Goal: Information Seeking & Learning: Learn about a topic

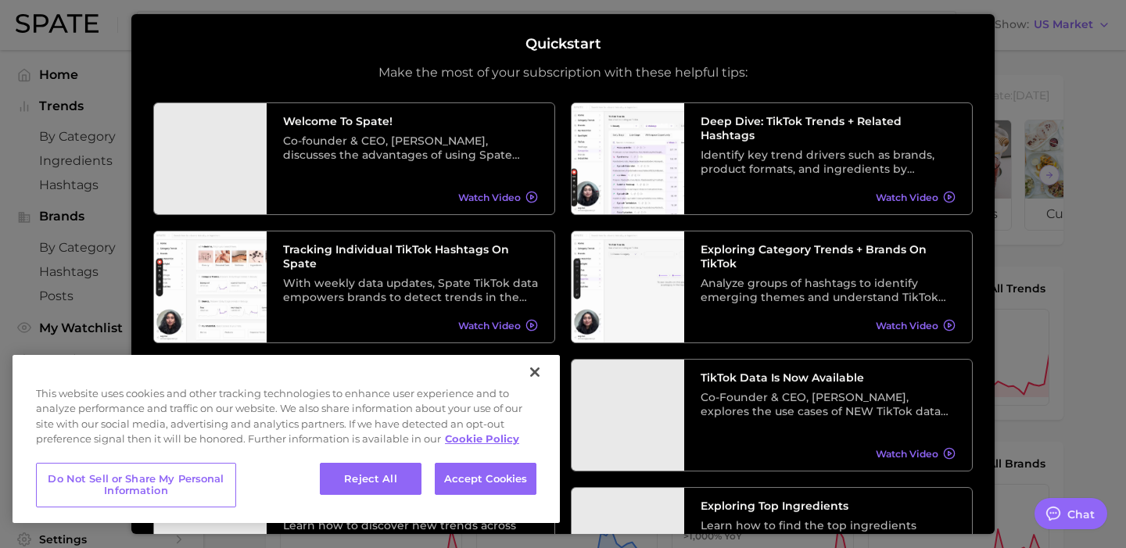
click at [607, 14] on div "Quickstart Make the most of your subscription with these helpful tips: Welcome …" at bounding box center [562, 274] width 863 height 521
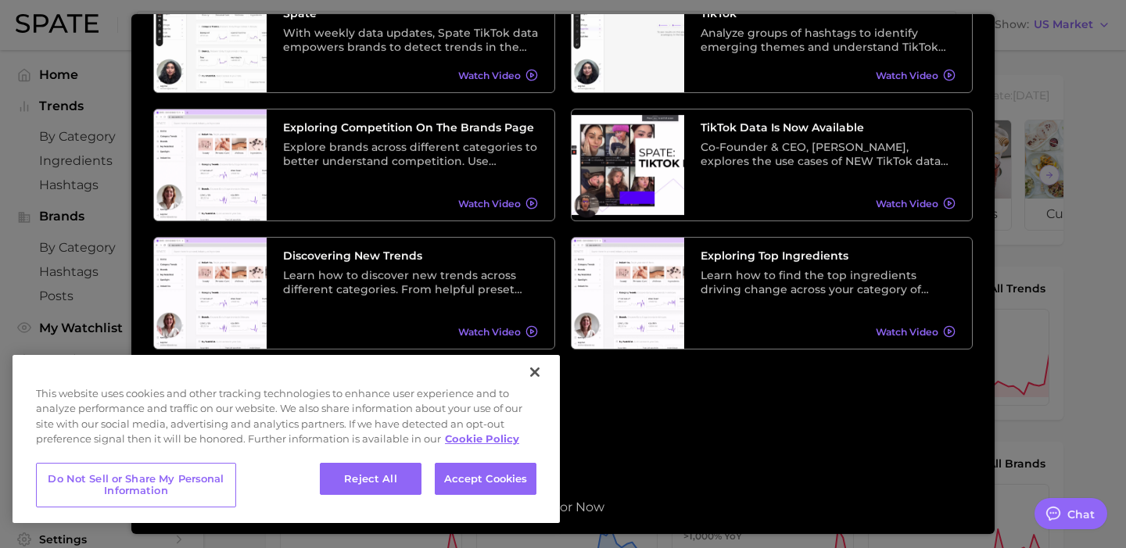
scroll to position [253, 0]
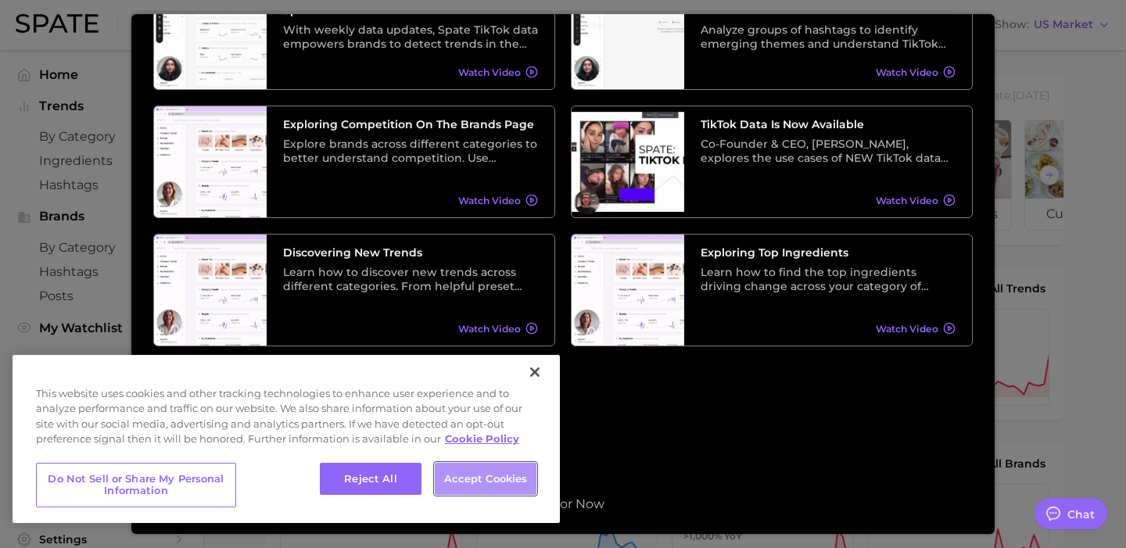
click at [485, 493] on button "Accept Cookies" at bounding box center [486, 479] width 102 height 33
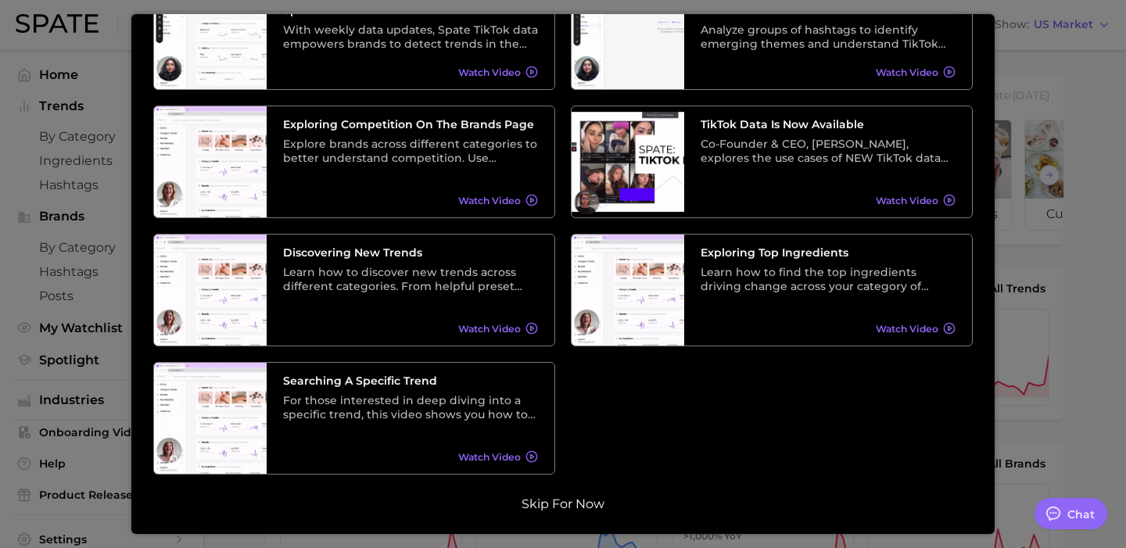
click at [569, 503] on button "Skip for now" at bounding box center [563, 504] width 92 height 16
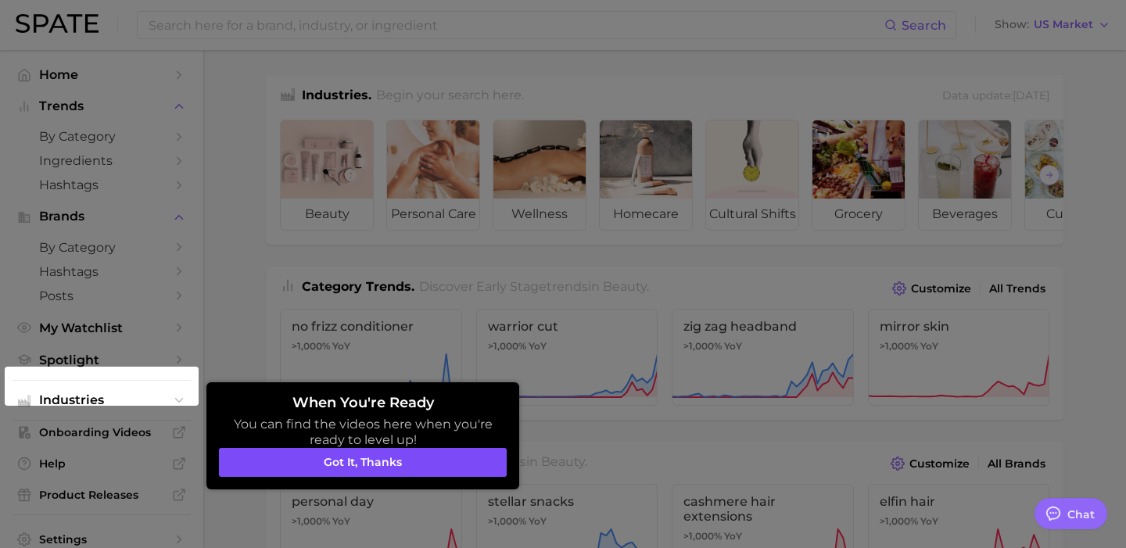
click at [360, 467] on button "Got it, thanks" at bounding box center [363, 463] width 288 height 30
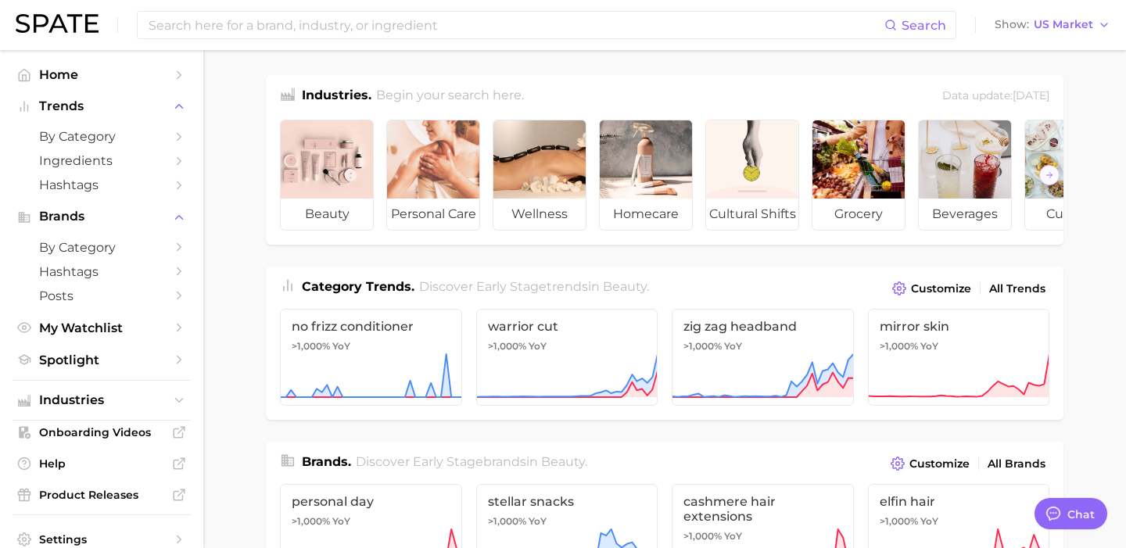
click at [442, 40] on div "Search Show US Market" at bounding box center [563, 25] width 1094 height 50
click at [438, 30] on input at bounding box center [515, 25] width 737 height 27
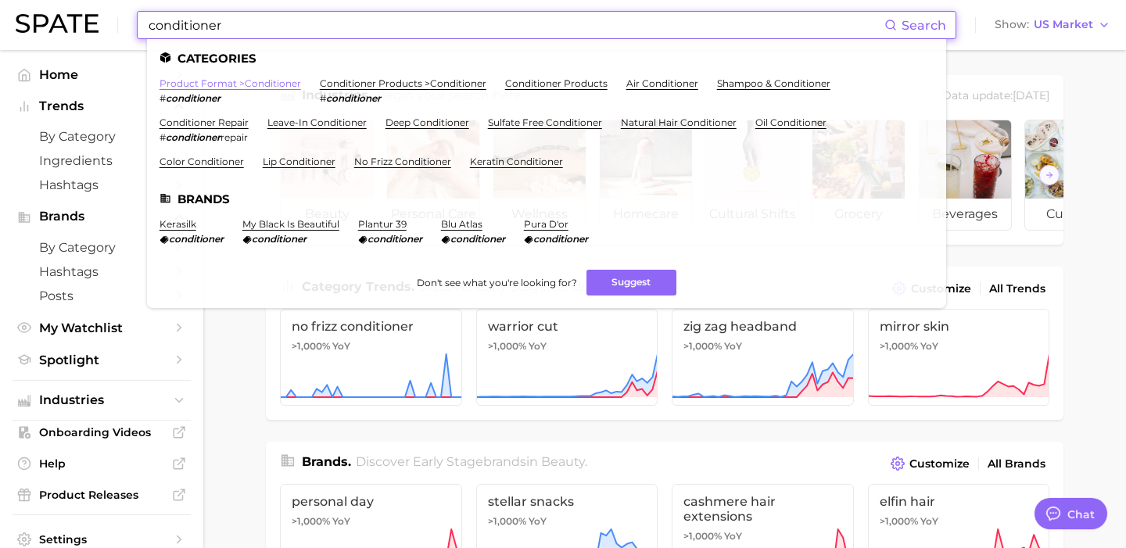
type input "conditioner"
click at [242, 84] on link "product format > conditioner" at bounding box center [229, 83] width 141 height 12
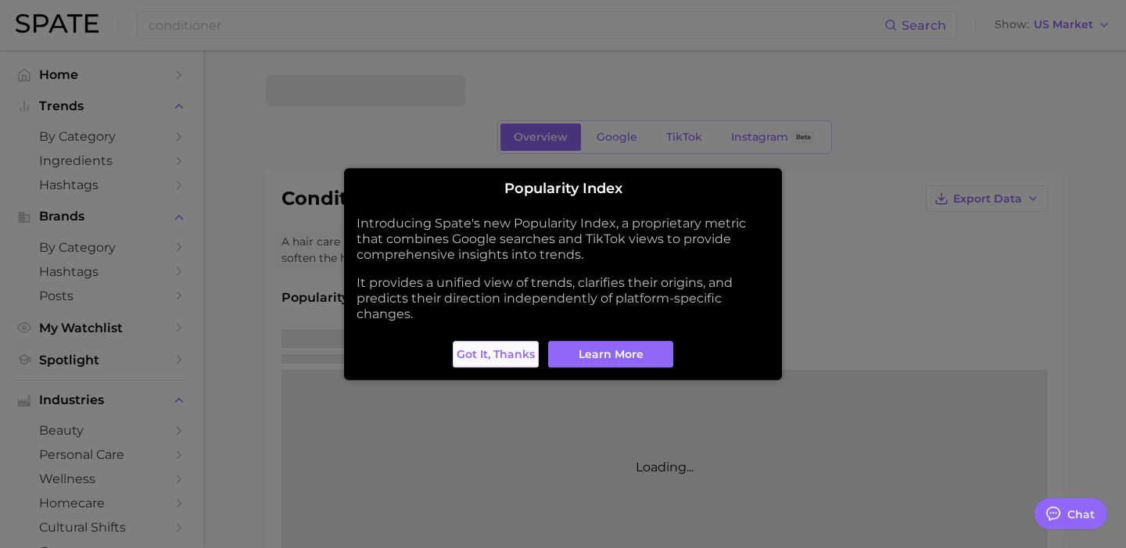
type textarea "x"
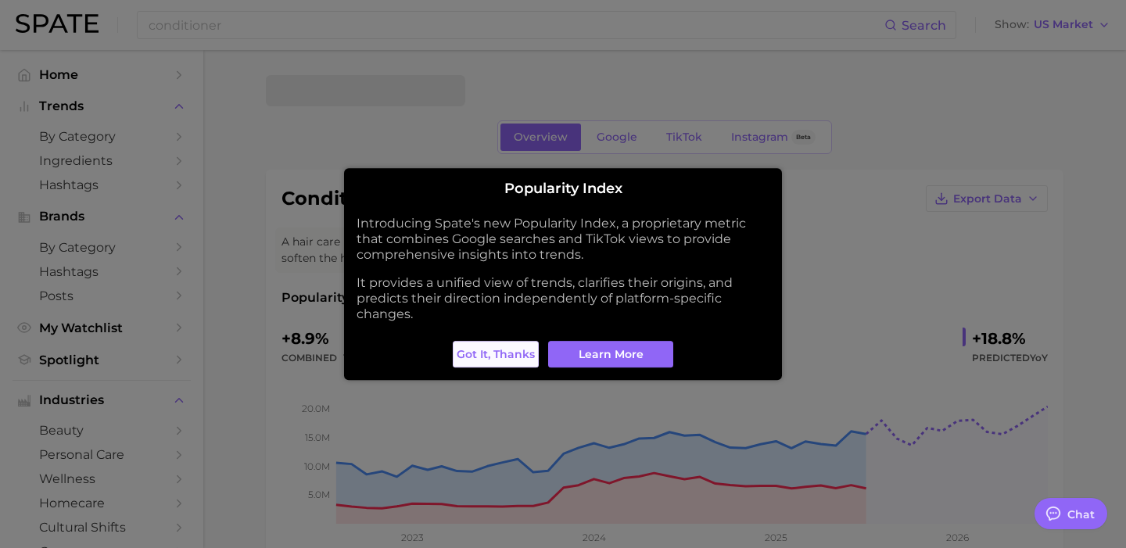
click at [527, 354] on span "Got it, thanks" at bounding box center [495, 354] width 78 height 13
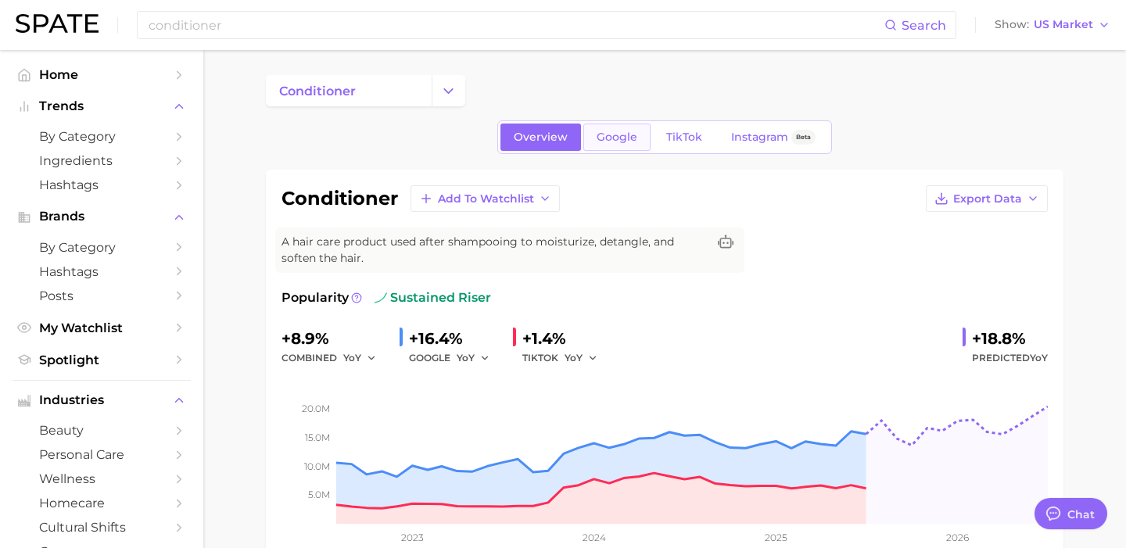
click at [616, 143] on span "Google" at bounding box center [616, 137] width 41 height 13
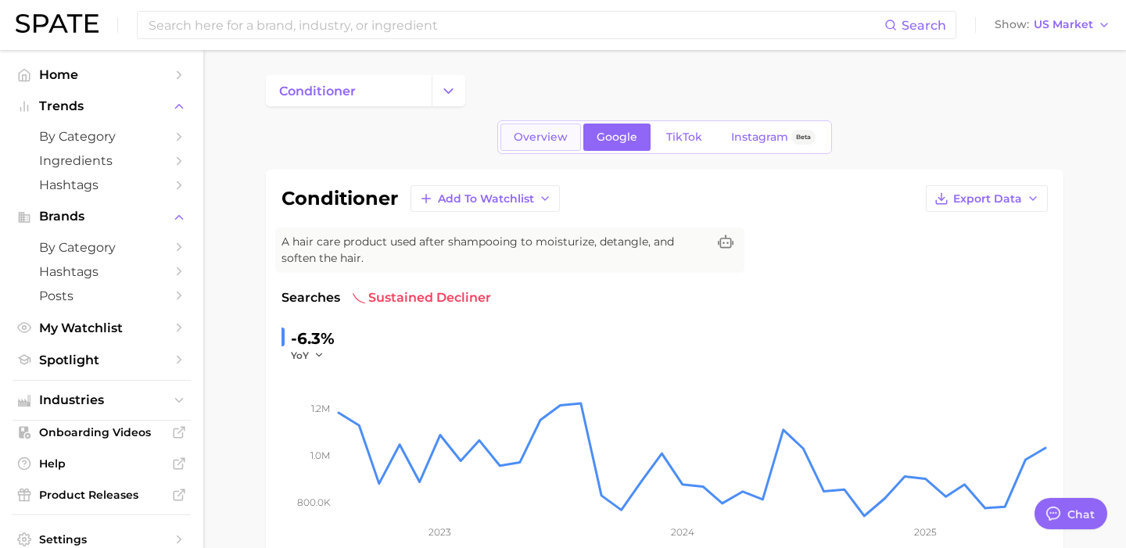
click at [550, 141] on span "Overview" at bounding box center [541, 137] width 54 height 13
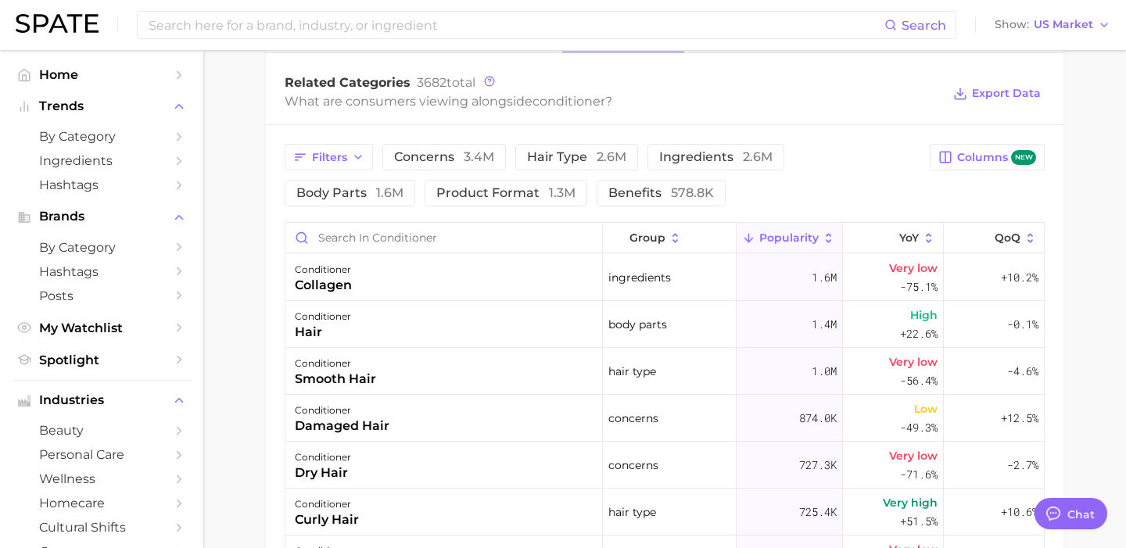
scroll to position [775, 0]
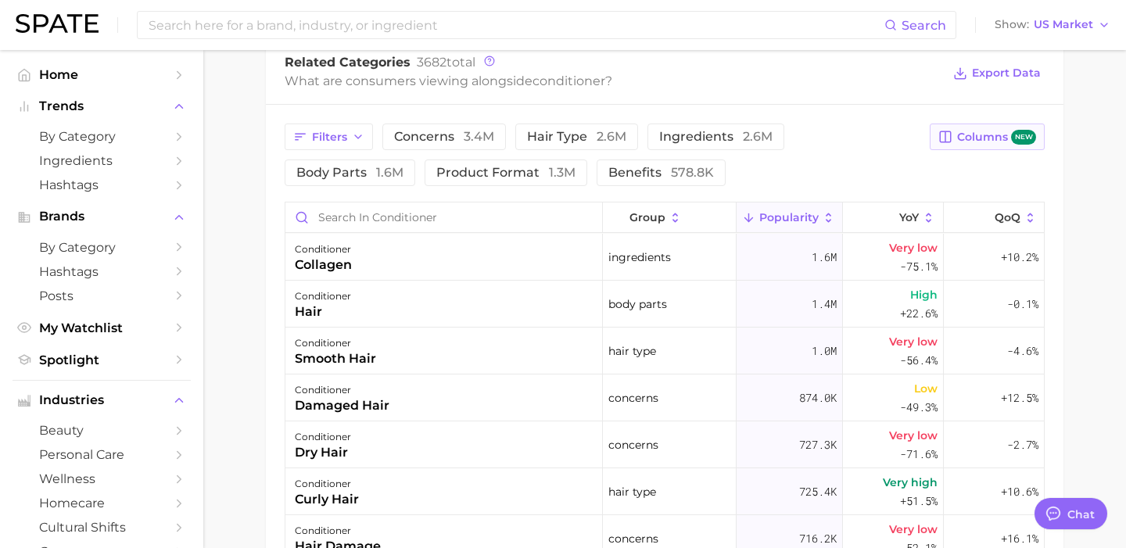
click at [980, 144] on span "Columns new" at bounding box center [996, 137] width 79 height 15
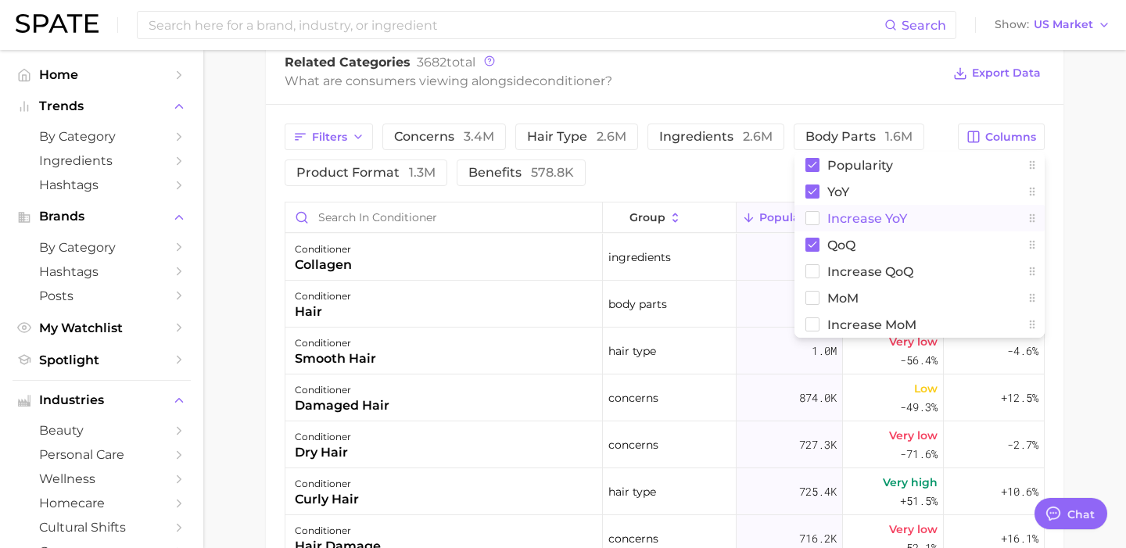
click at [812, 218] on rect at bounding box center [812, 218] width 13 height 13
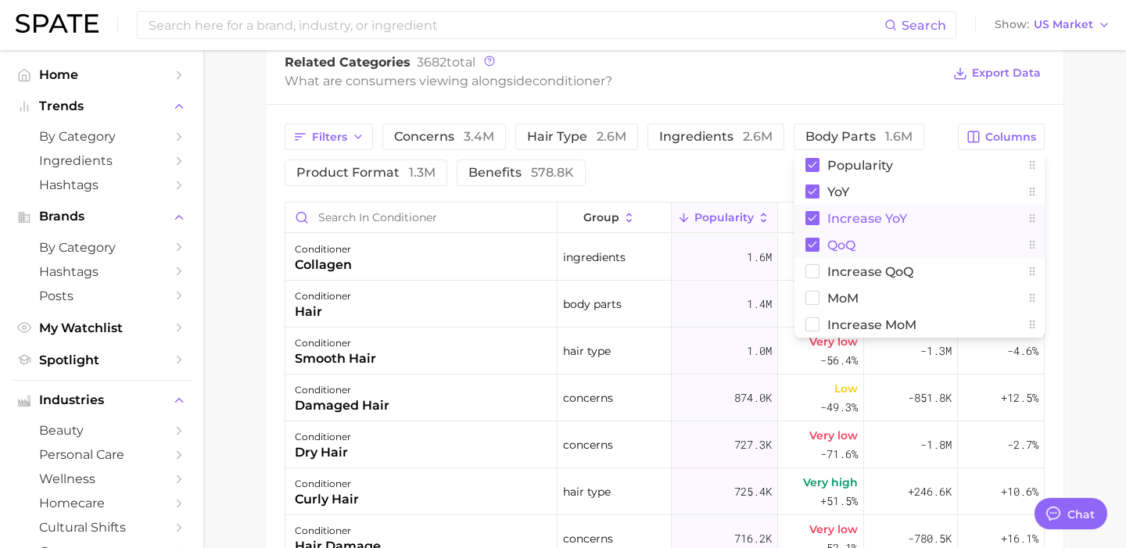
click at [812, 248] on rect at bounding box center [812, 245] width 14 height 14
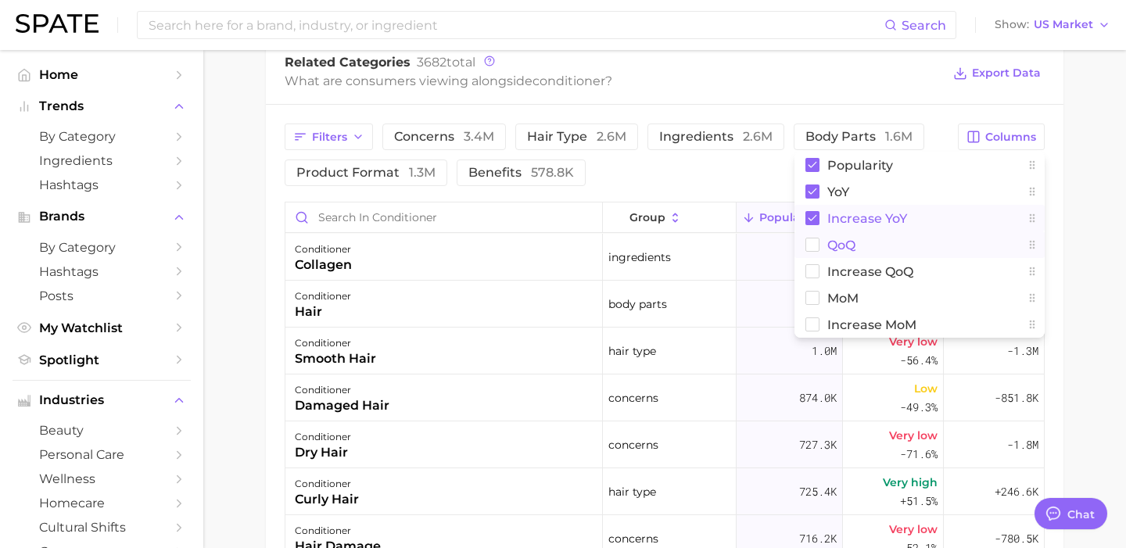
click at [743, 184] on div "Filters concerns 3.4m hair type 2.6m ingredients 2.6m body parts 1.6m product f…" at bounding box center [617, 154] width 664 height 63
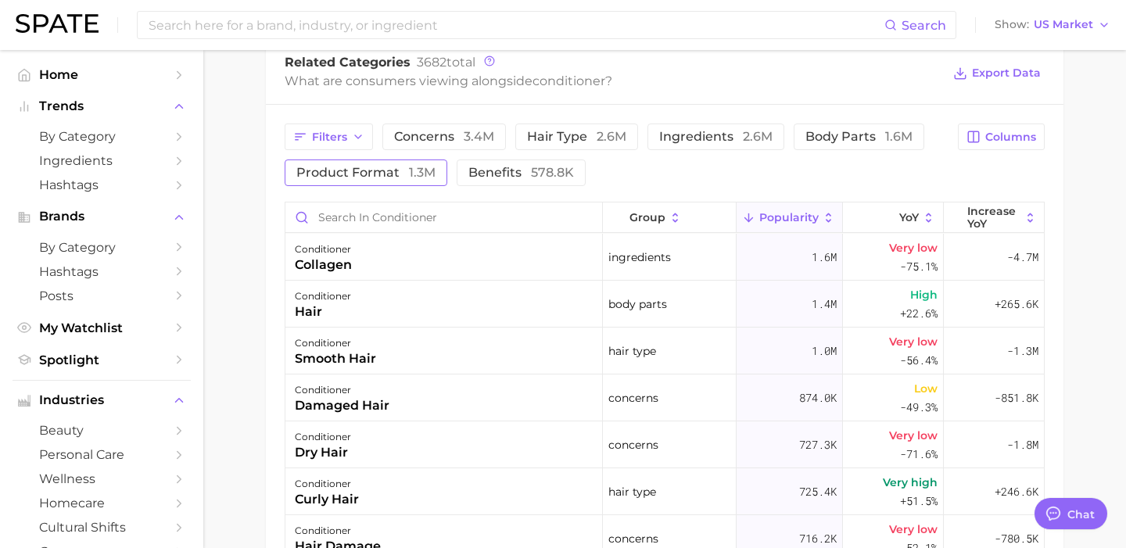
click at [393, 173] on span "product format 1.3m" at bounding box center [365, 172] width 139 height 13
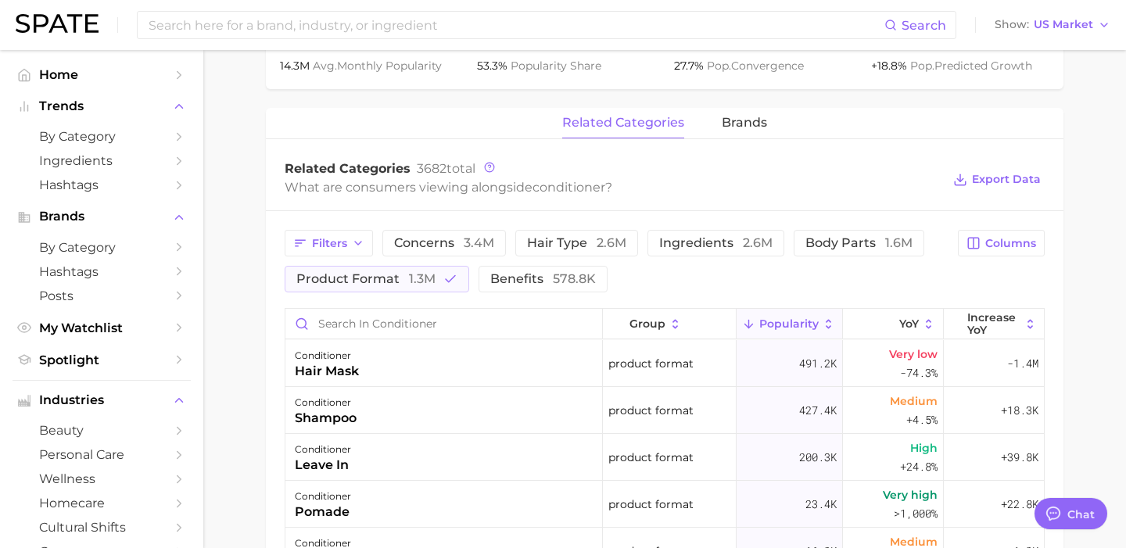
scroll to position [685, 0]
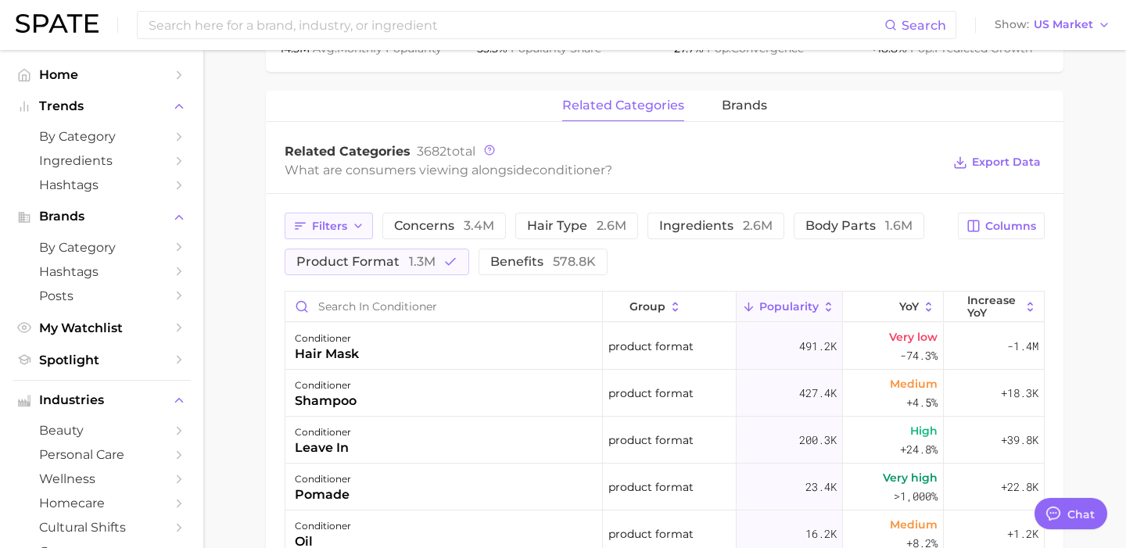
click at [360, 231] on icon "button" at bounding box center [358, 226] width 13 height 13
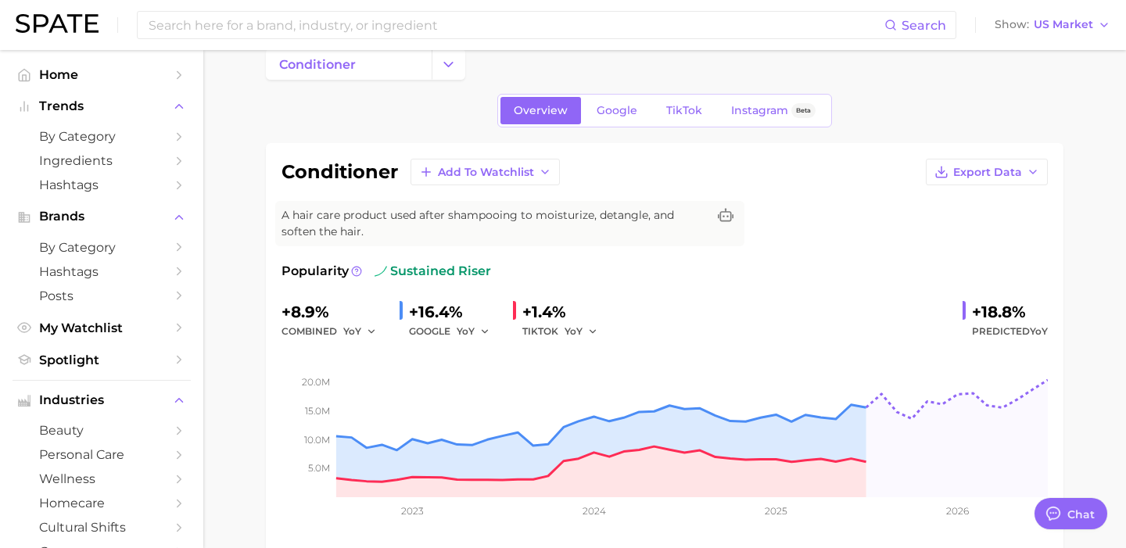
scroll to position [28, 0]
click at [621, 100] on link "Google" at bounding box center [616, 108] width 67 height 27
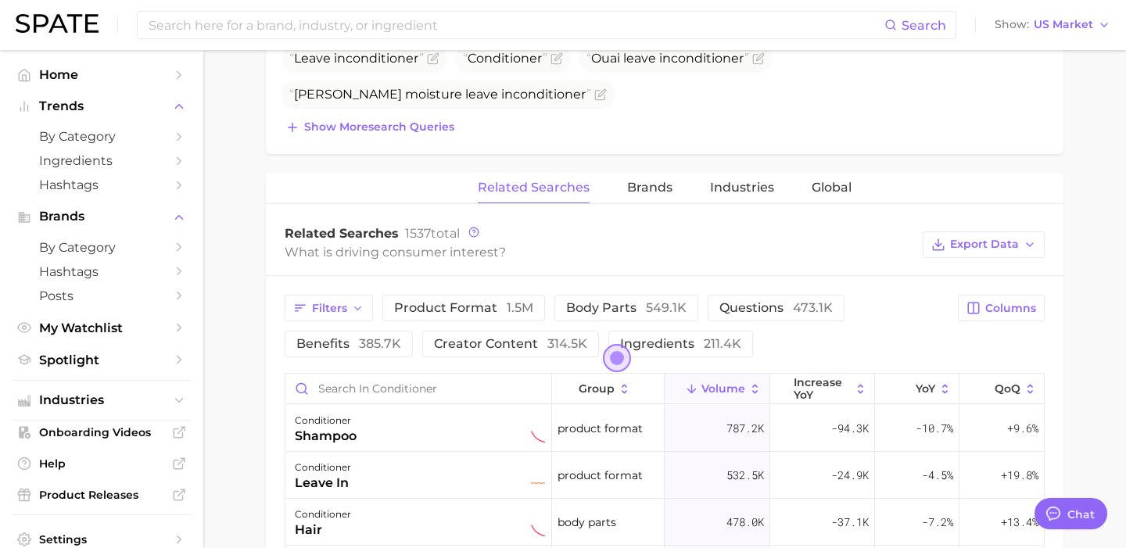
scroll to position [650, 0]
click at [424, 315] on button "product format 1.5m" at bounding box center [463, 306] width 163 height 27
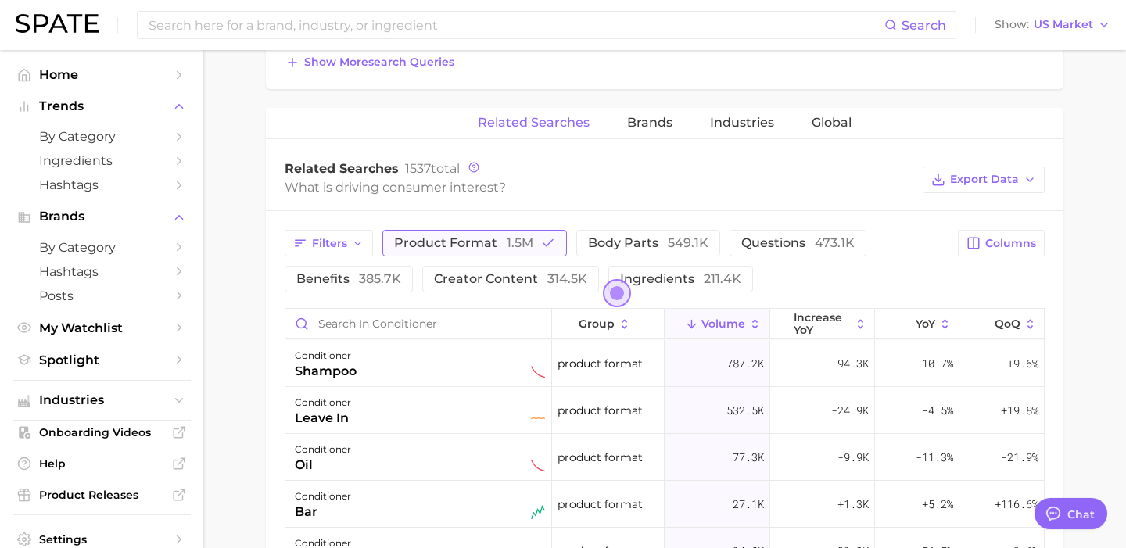
scroll to position [729, 0]
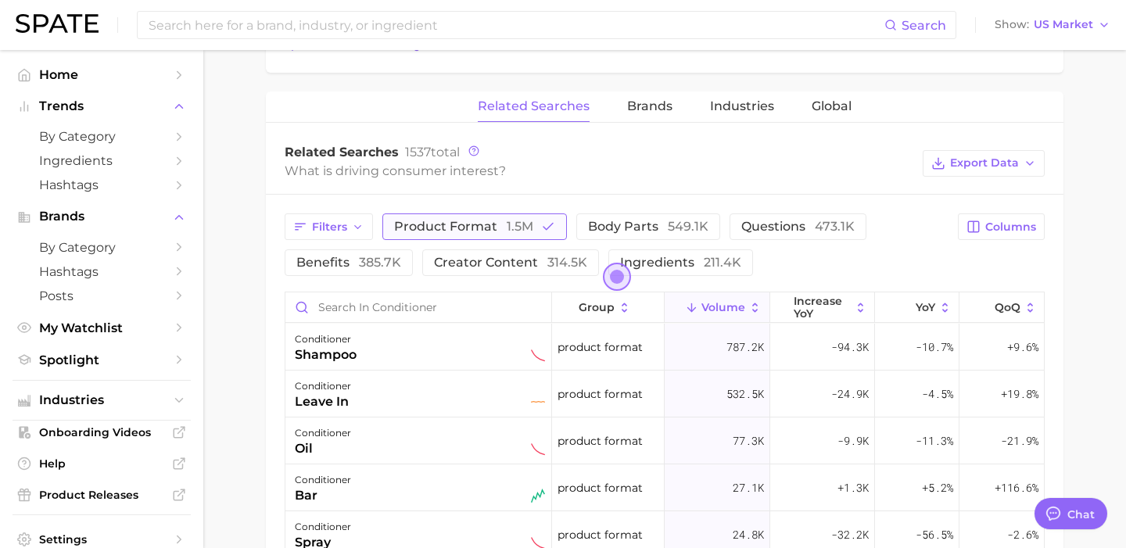
click at [425, 224] on span "product format 1.5m" at bounding box center [463, 226] width 139 height 15
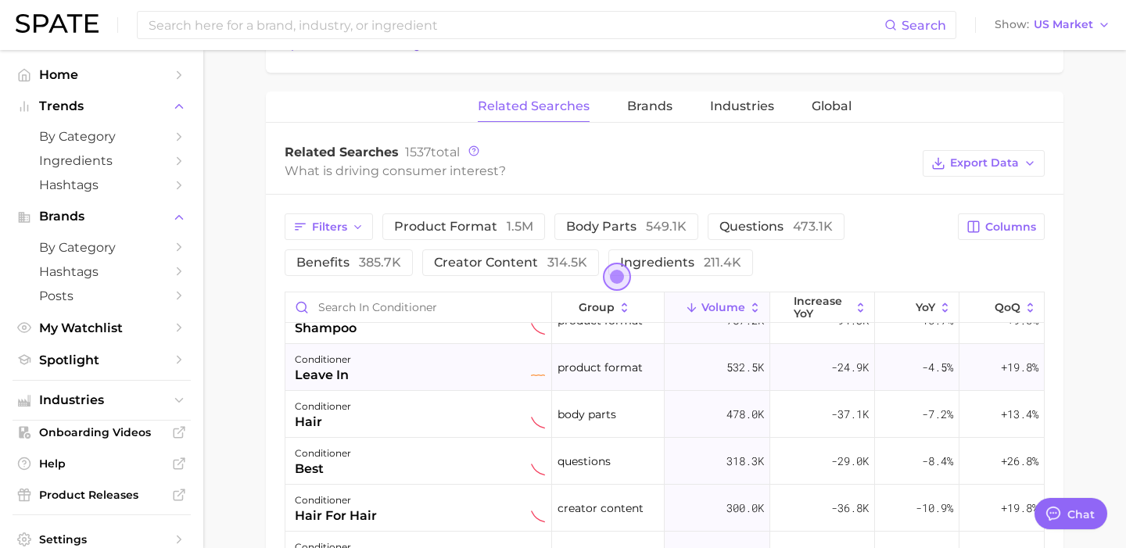
scroll to position [28, 0]
click at [100, 134] on span "by Category" at bounding box center [101, 136] width 125 height 15
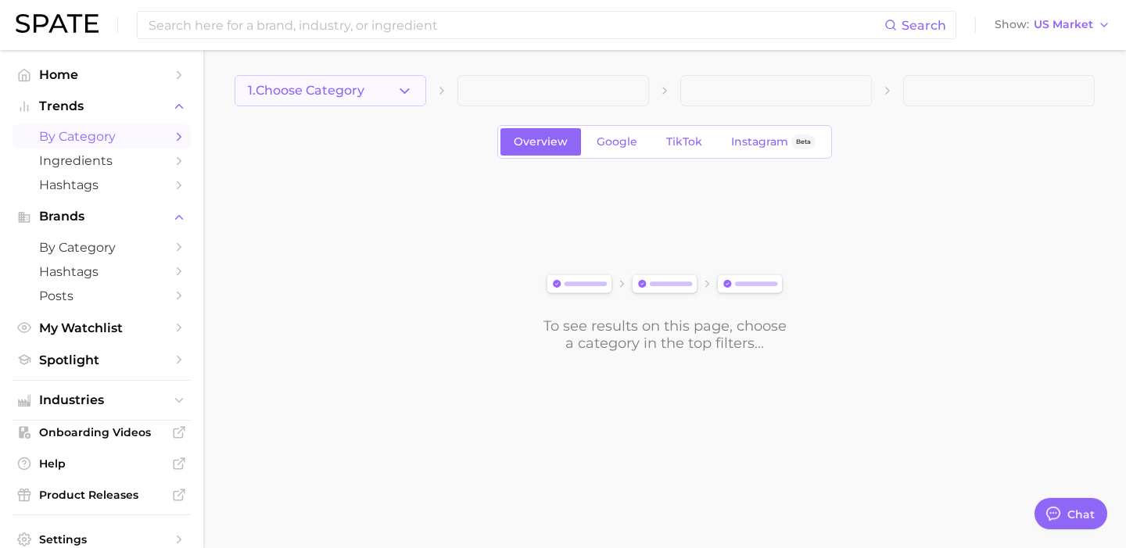
click at [395, 97] on button "1. Choose Category" at bounding box center [329, 90] width 191 height 31
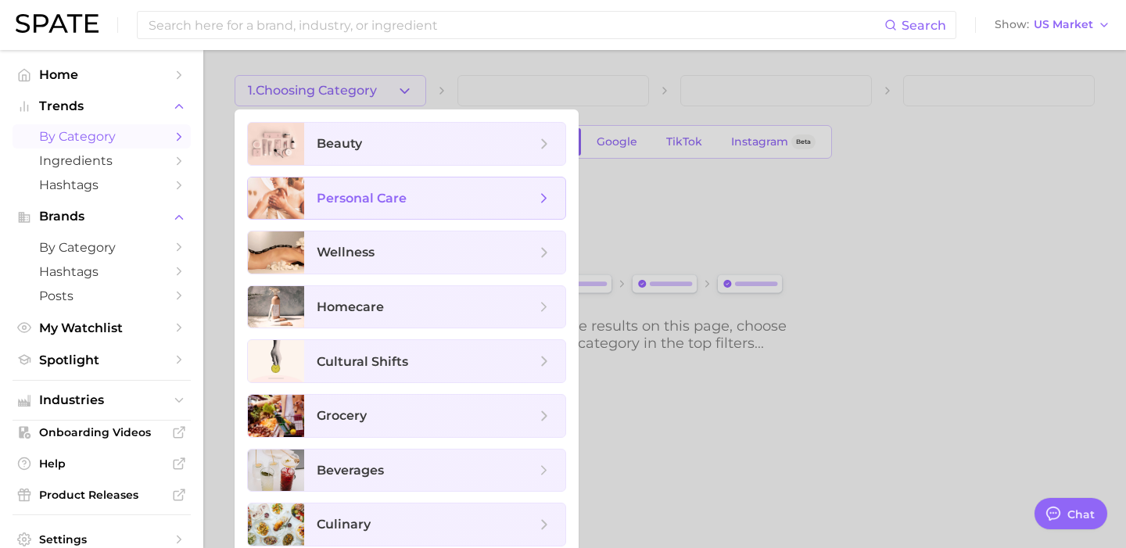
click at [406, 195] on span "personal care" at bounding box center [426, 198] width 219 height 17
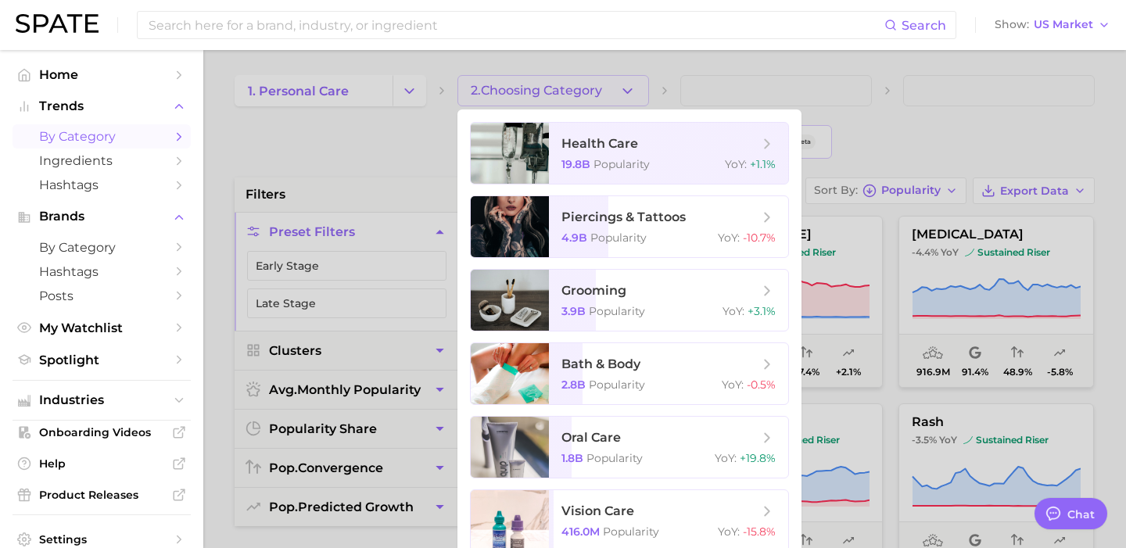
click at [393, 117] on div at bounding box center [563, 274] width 1126 height 548
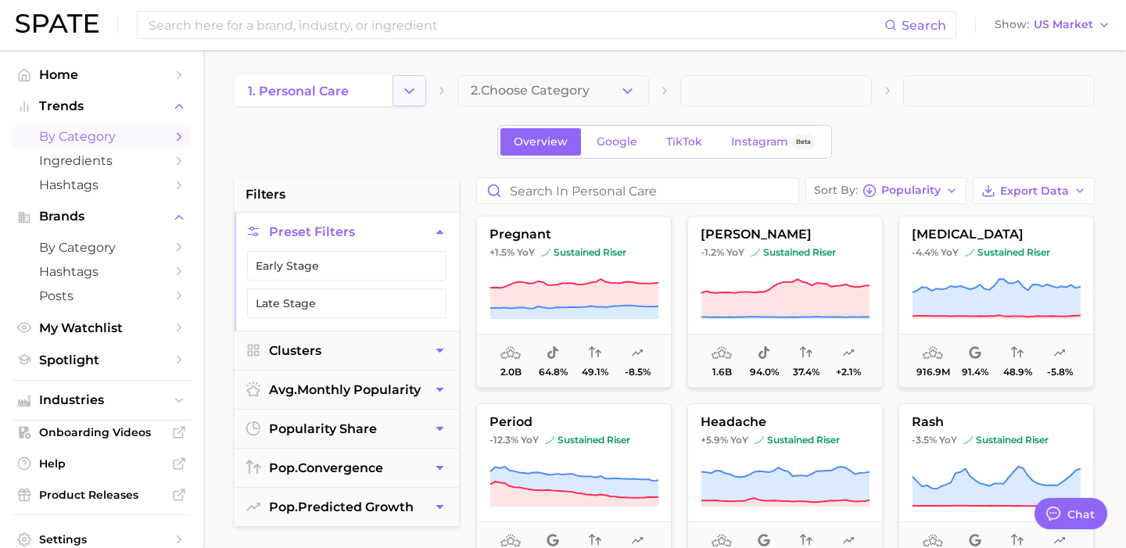
click at [406, 91] on icon "Change Category" at bounding box center [409, 91] width 16 height 16
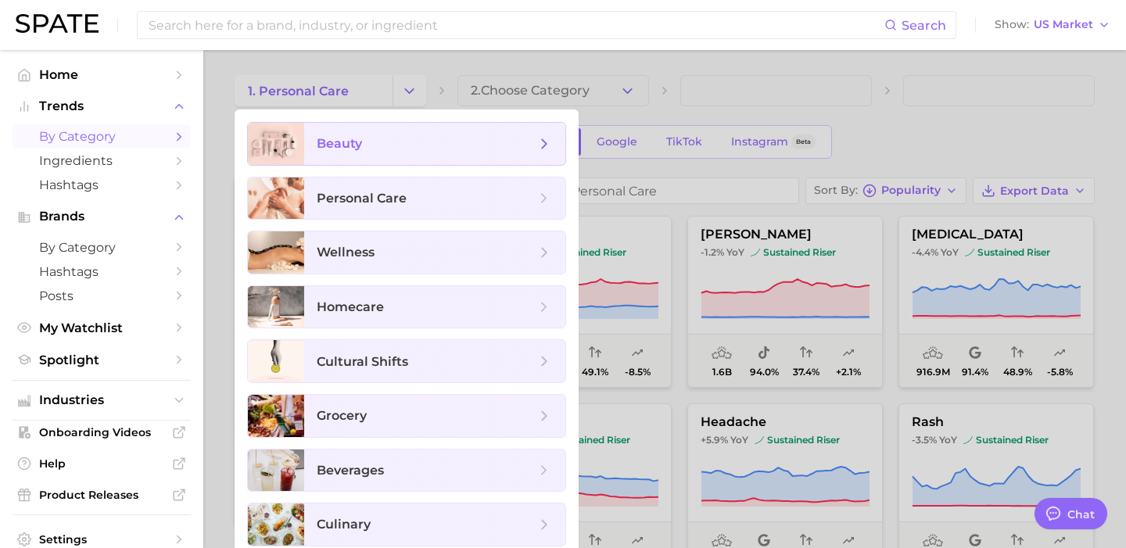
click at [398, 141] on span "beauty" at bounding box center [426, 143] width 219 height 17
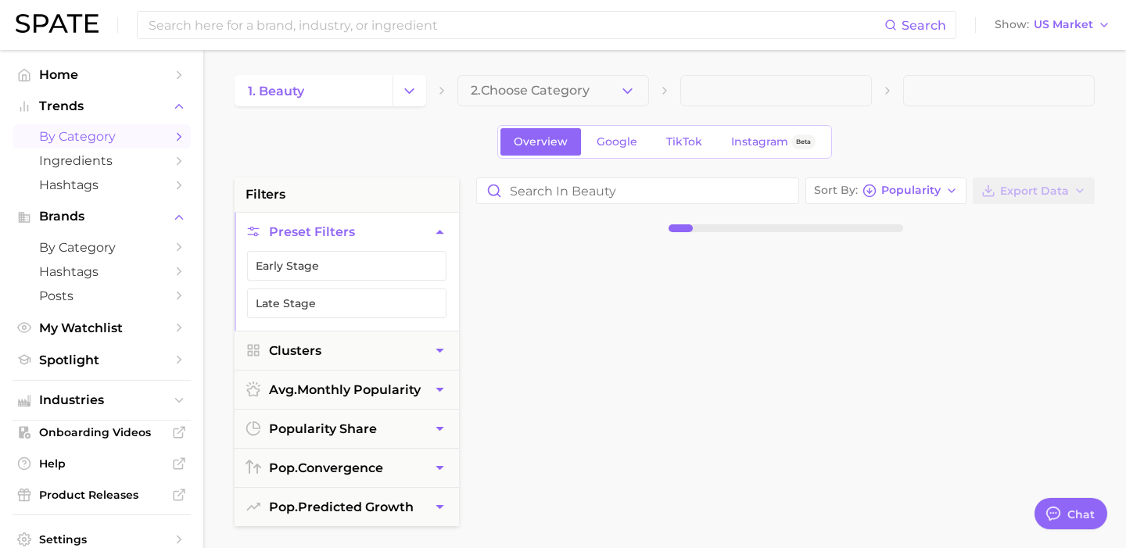
click at [630, 93] on icon "button" at bounding box center [627, 91] width 16 height 16
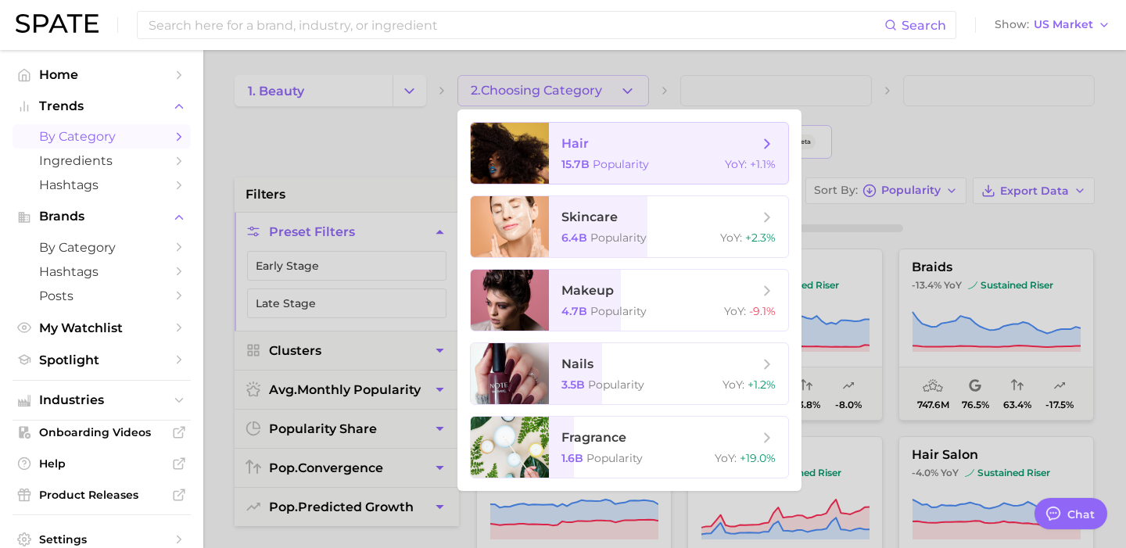
click at [625, 152] on span "hair 15.7b Popularity YoY : +1.1%" at bounding box center [668, 153] width 239 height 61
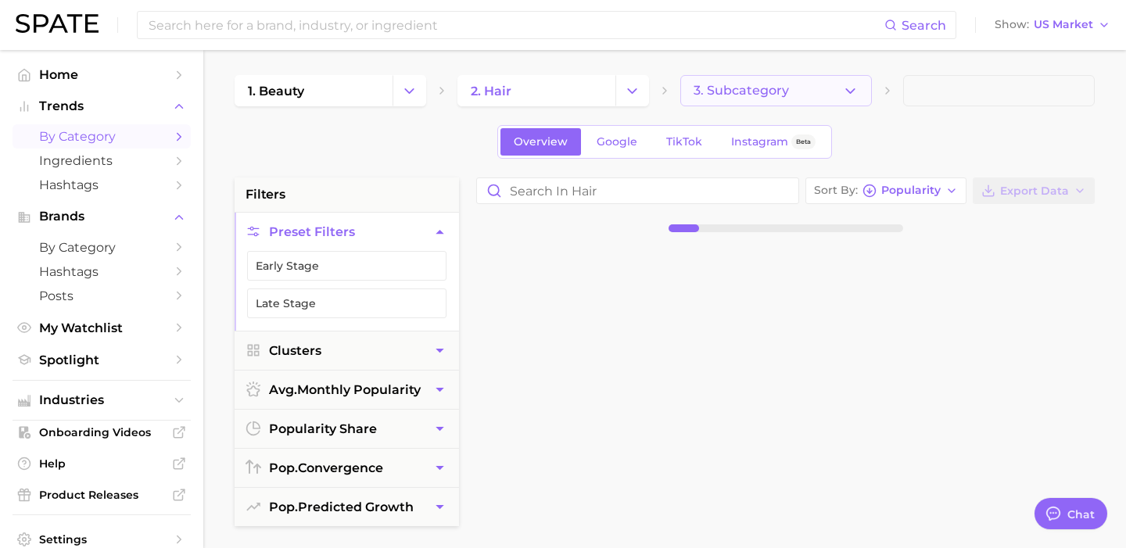
click at [771, 95] on span "3. Subcategory" at bounding box center [740, 91] width 95 height 14
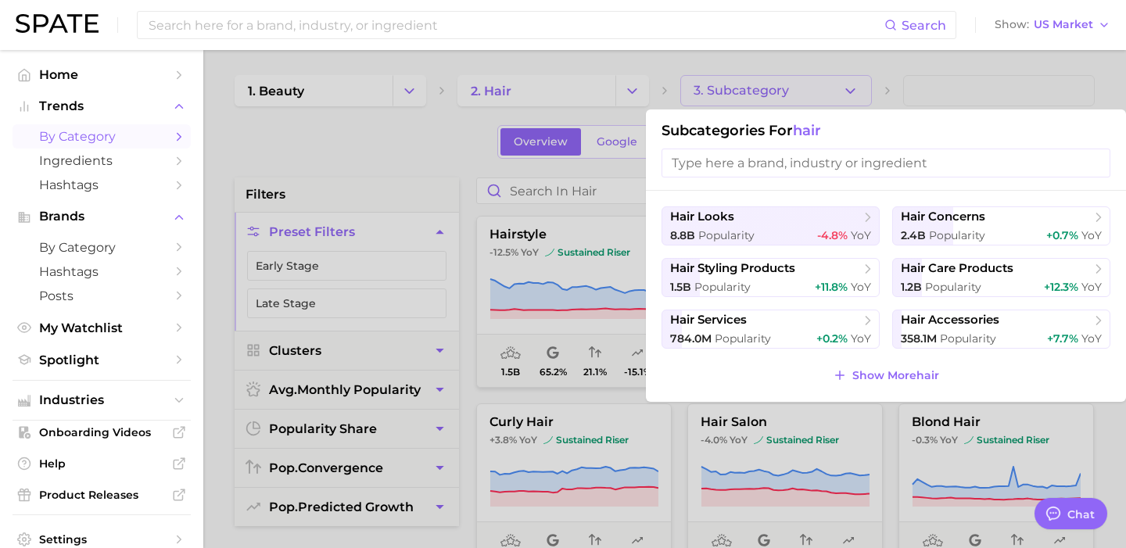
click at [392, 204] on div at bounding box center [563, 274] width 1126 height 548
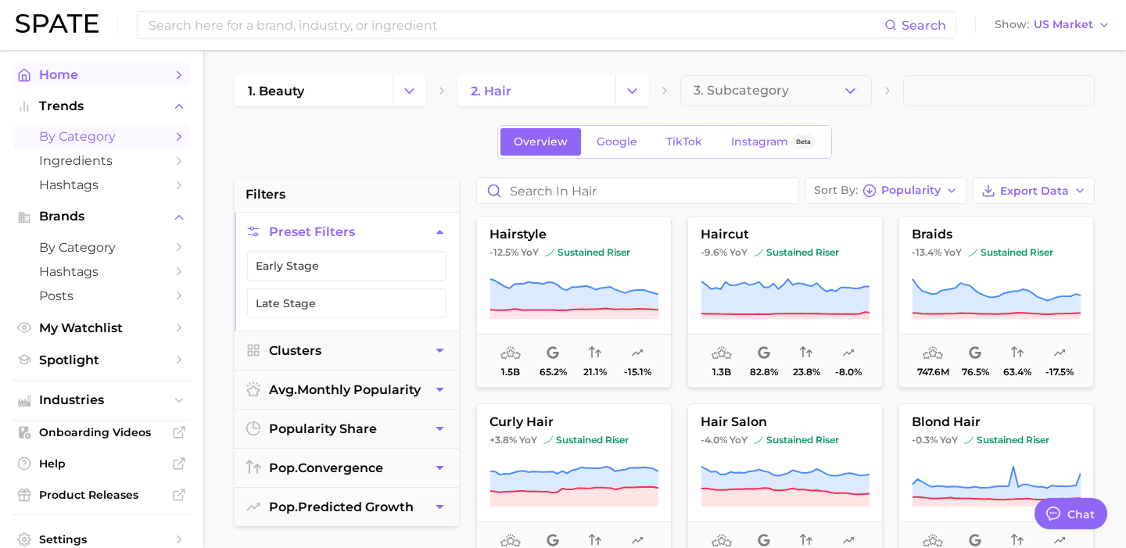
click at [91, 75] on span "Home" at bounding box center [101, 74] width 125 height 15
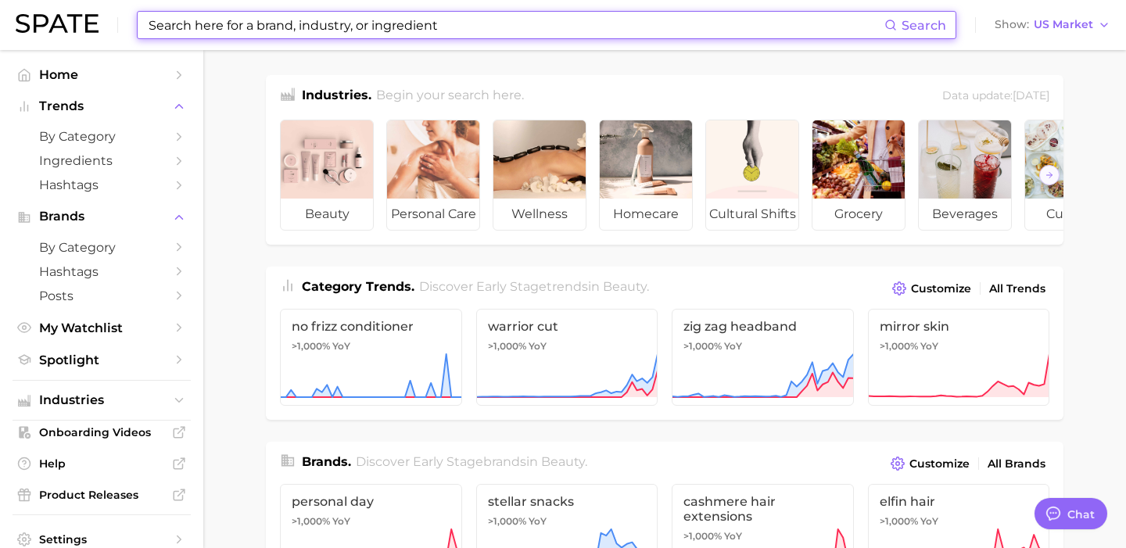
click at [292, 23] on input at bounding box center [515, 25] width 737 height 27
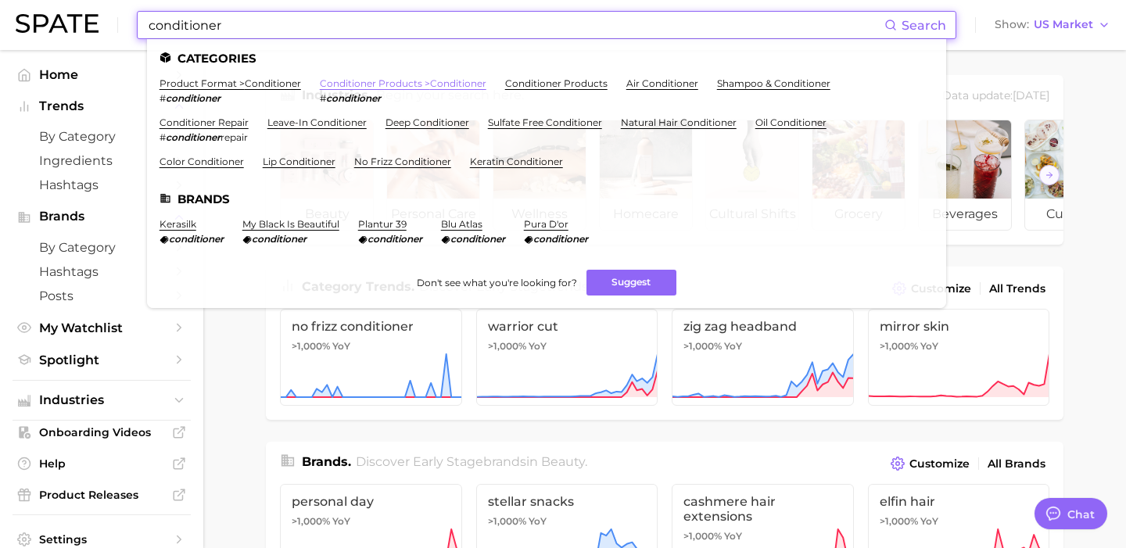
type input "conditioner"
click at [344, 81] on link "conditioner products > conditioner" at bounding box center [403, 83] width 166 height 12
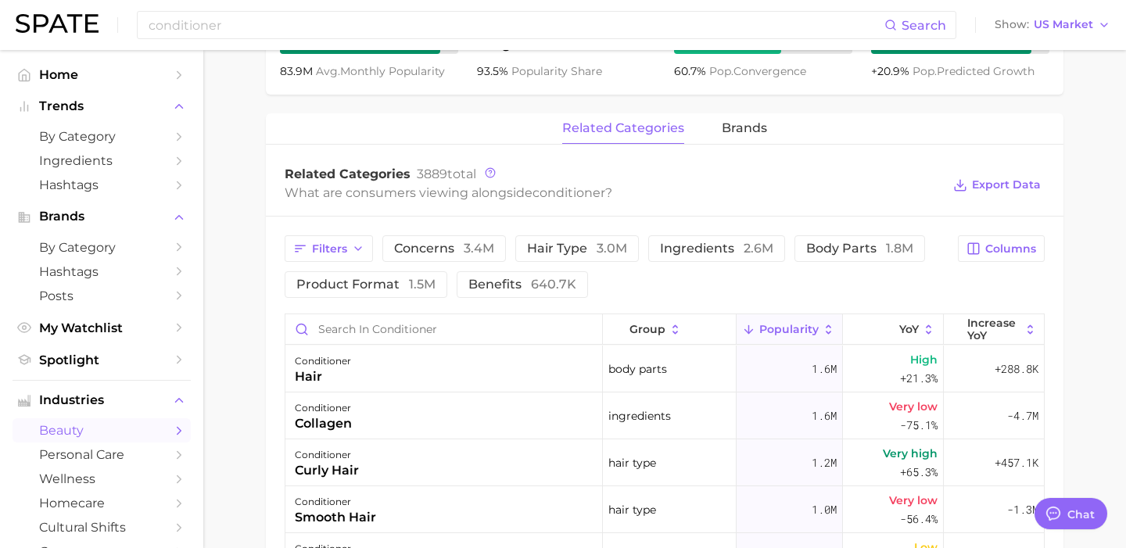
scroll to position [666, 0]
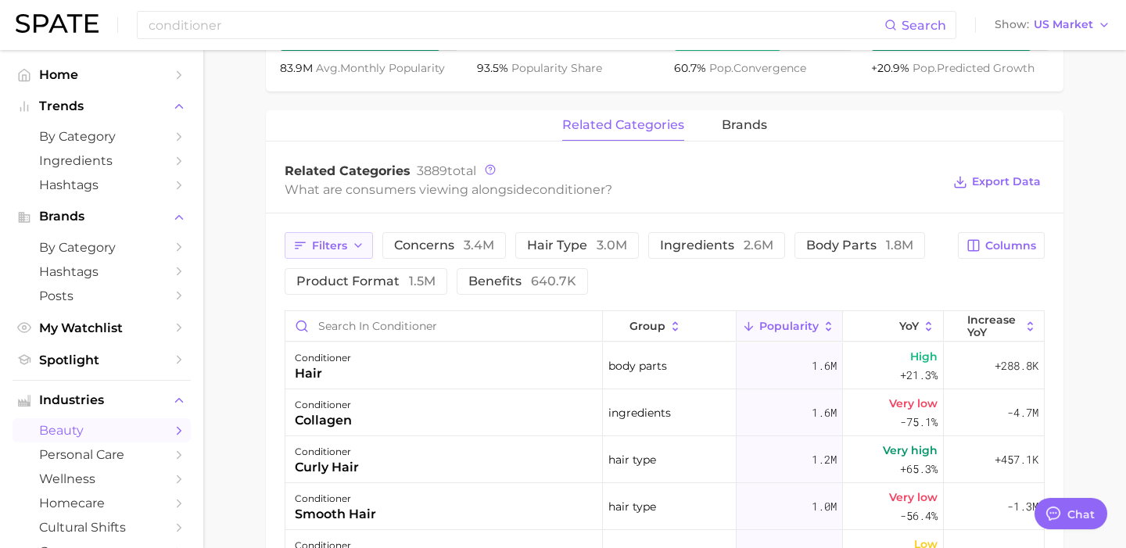
click at [336, 248] on span "Filters" at bounding box center [329, 245] width 35 height 13
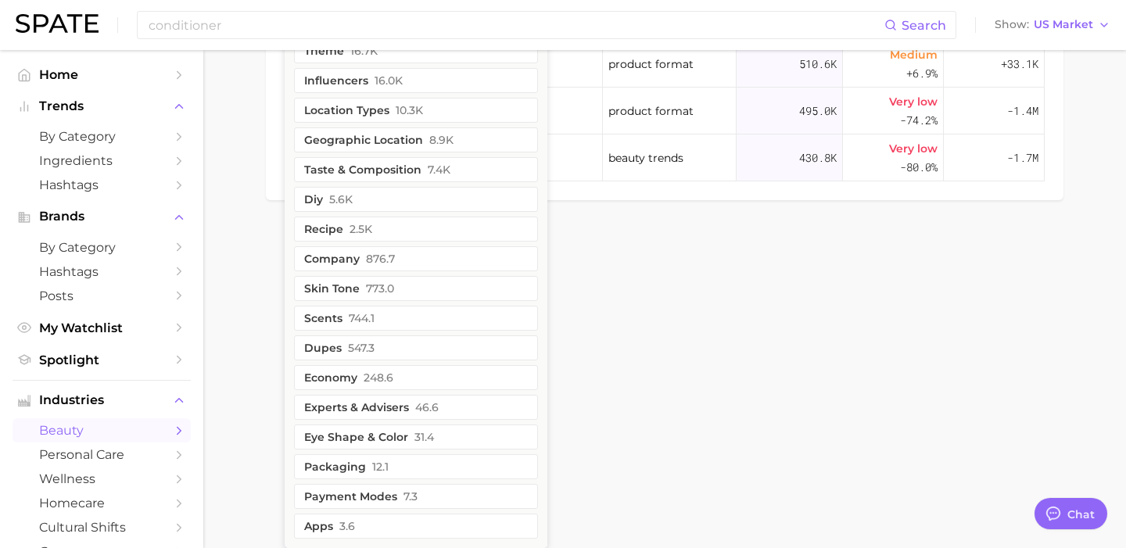
scroll to position [1344, 0]
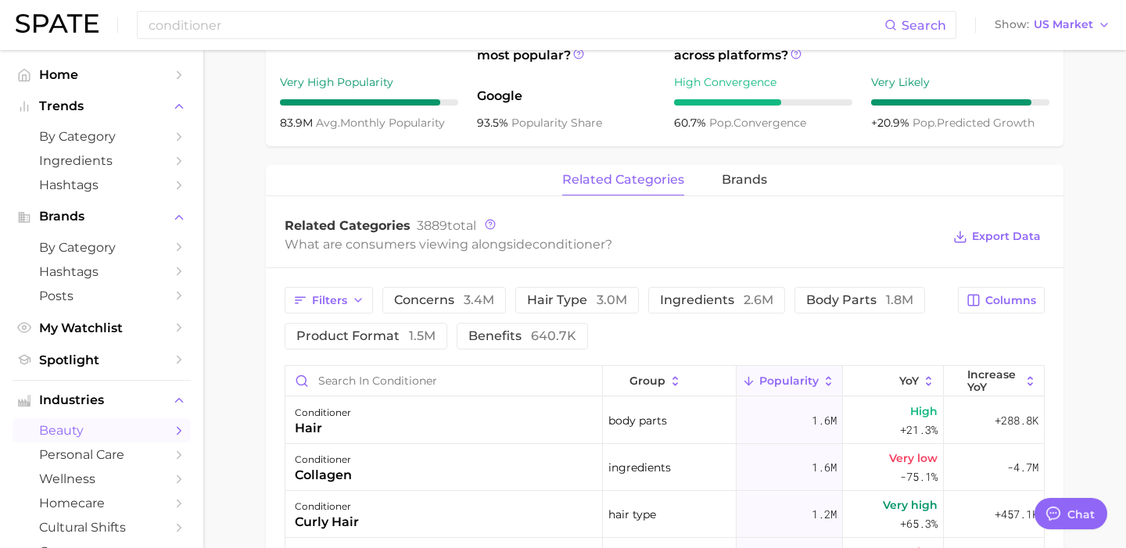
scroll to position [618, 0]
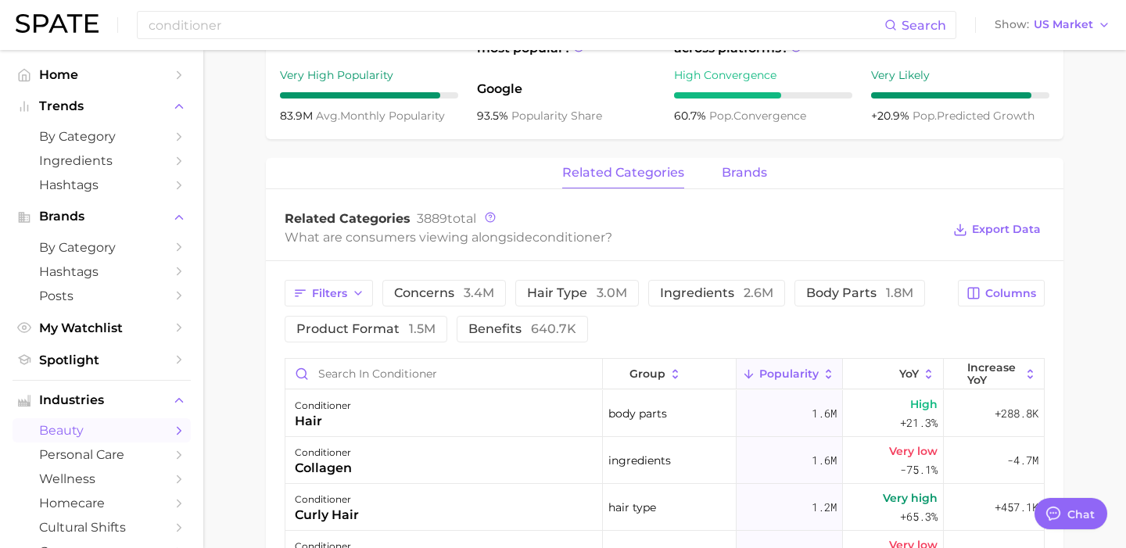
click at [759, 172] on span "brands" at bounding box center [743, 173] width 45 height 14
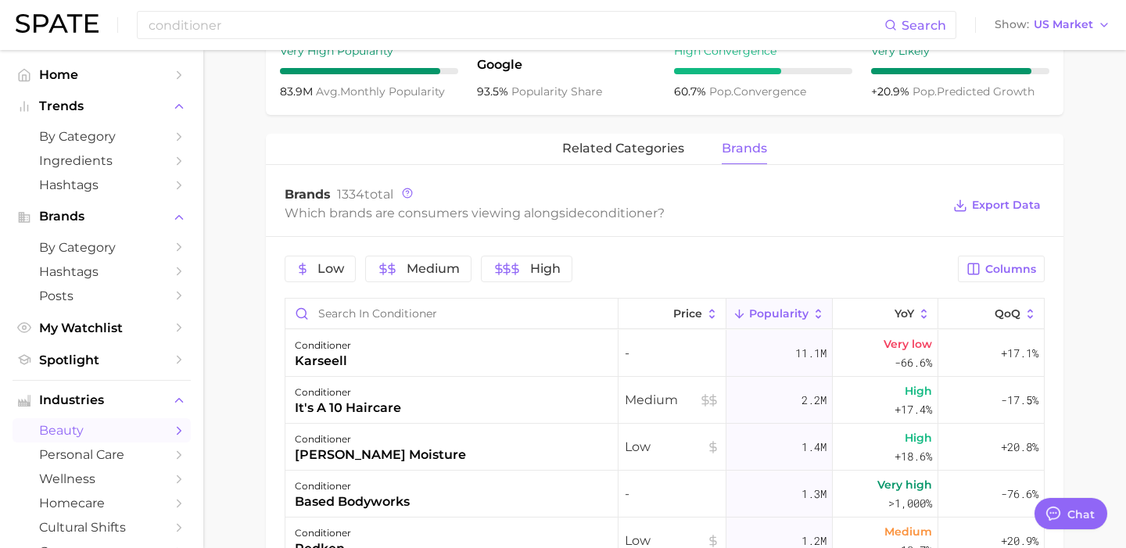
scroll to position [0, 0]
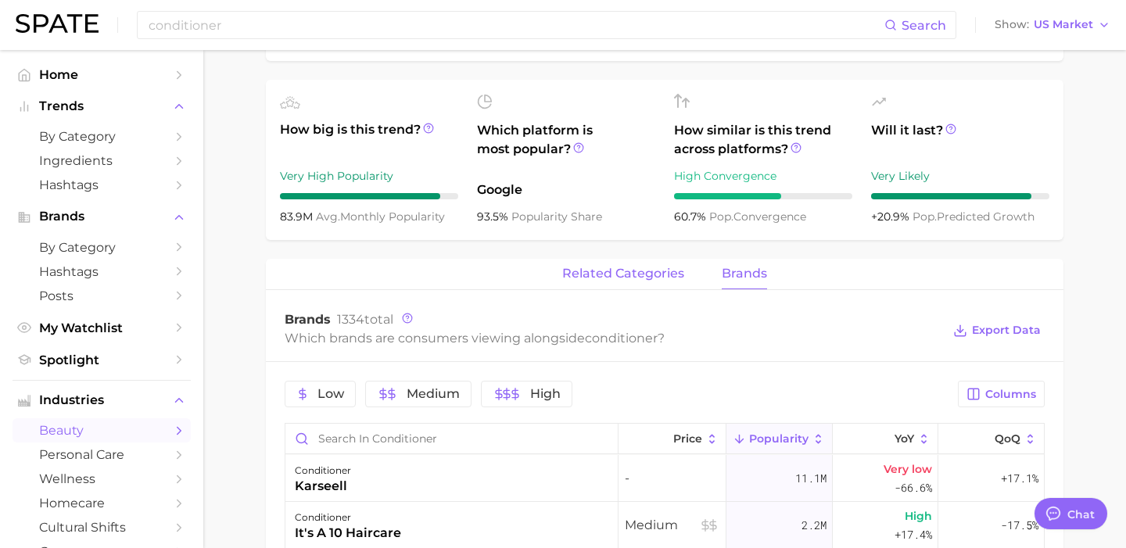
click at [660, 279] on span "related categories" at bounding box center [623, 274] width 122 height 14
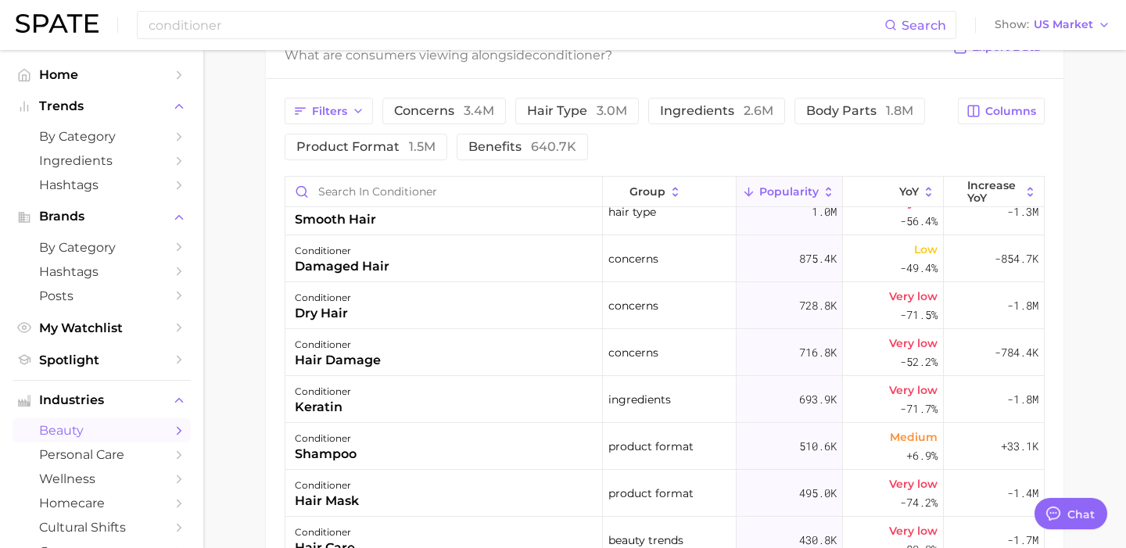
scroll to position [166, 0]
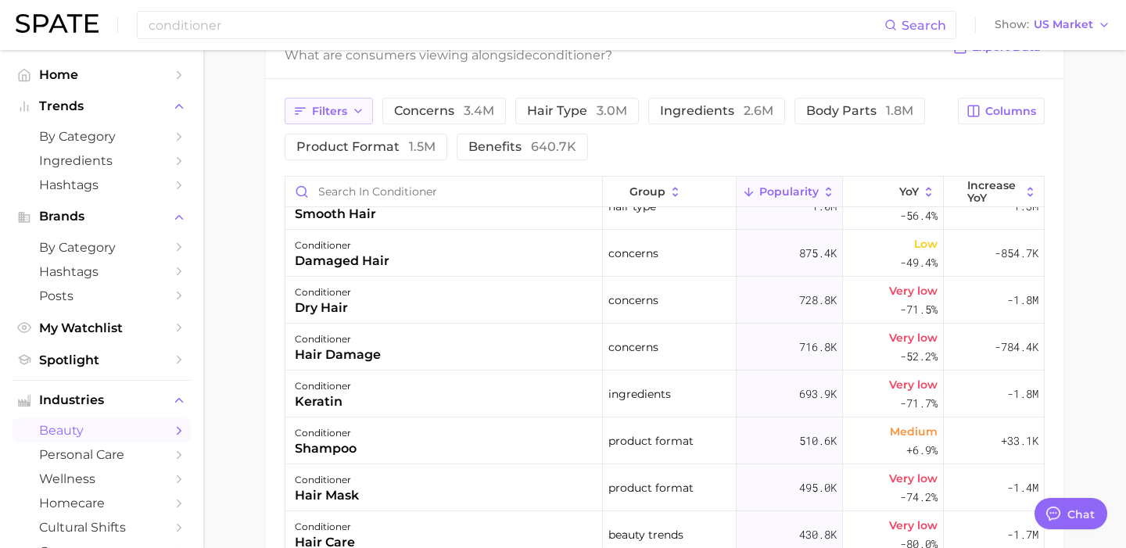
click at [324, 107] on span "Filters" at bounding box center [329, 111] width 35 height 13
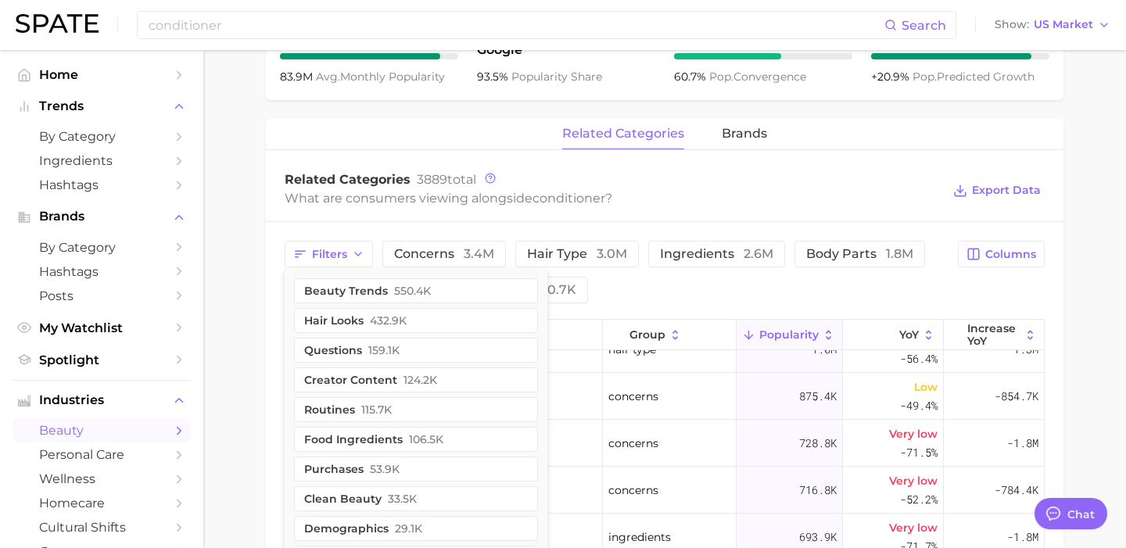
scroll to position [761, 0]
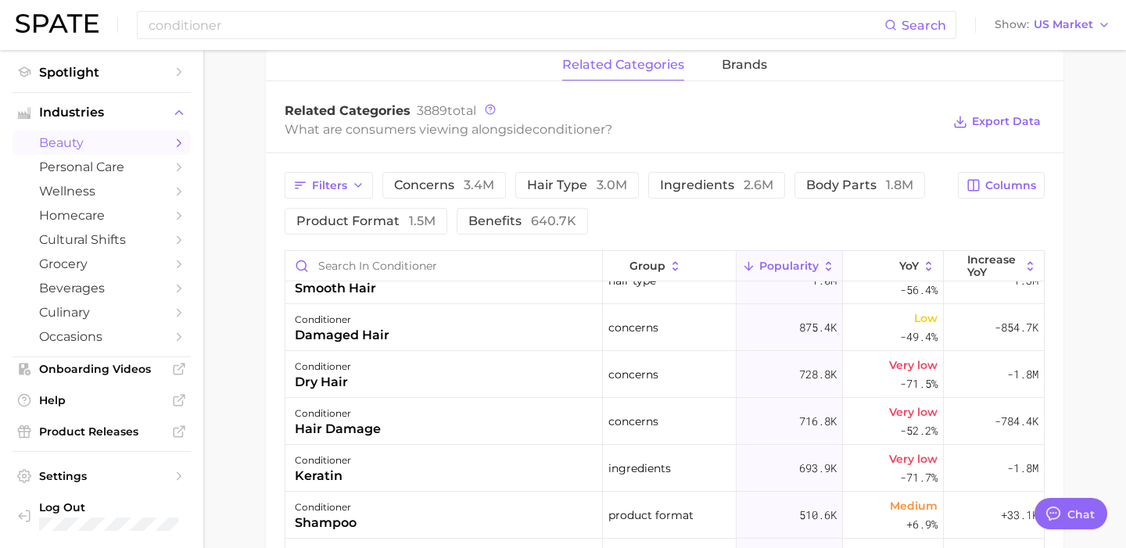
scroll to position [728, 0]
click at [329, 178] on span "Filters" at bounding box center [329, 183] width 35 height 13
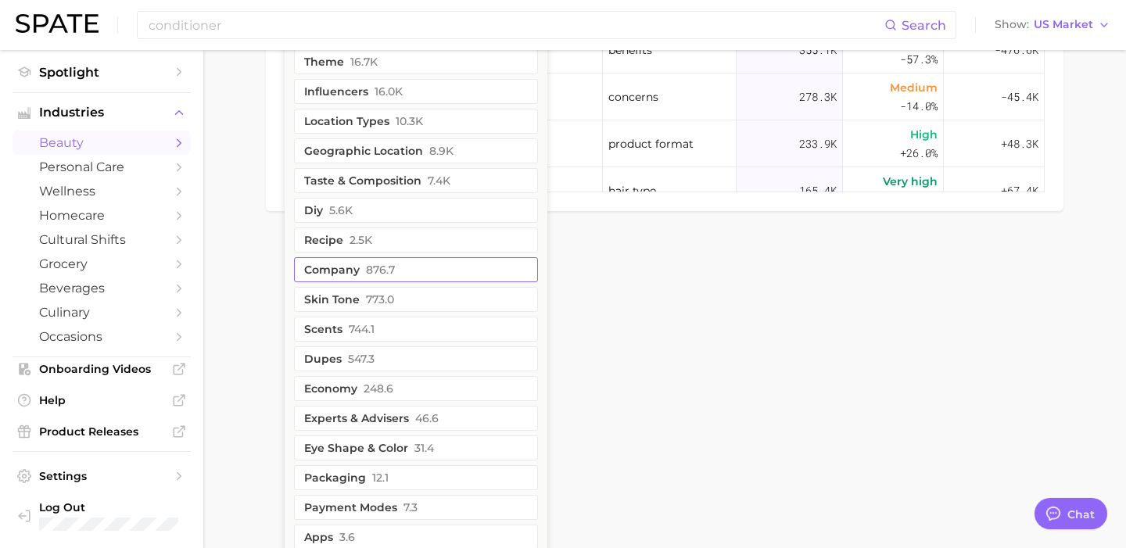
scroll to position [1344, 0]
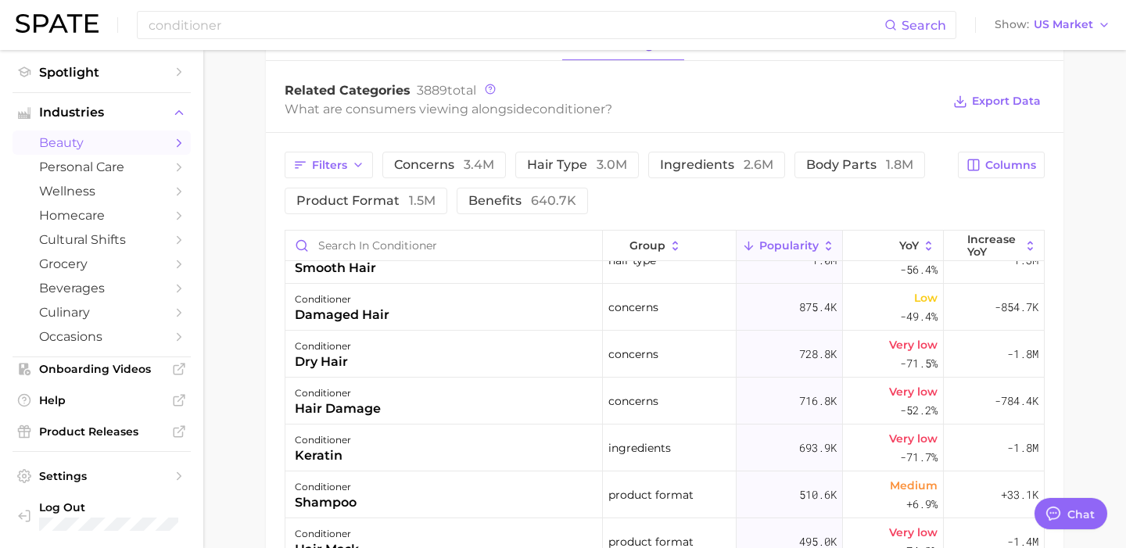
scroll to position [747, 0]
click at [73, 28] on img at bounding box center [57, 23] width 83 height 19
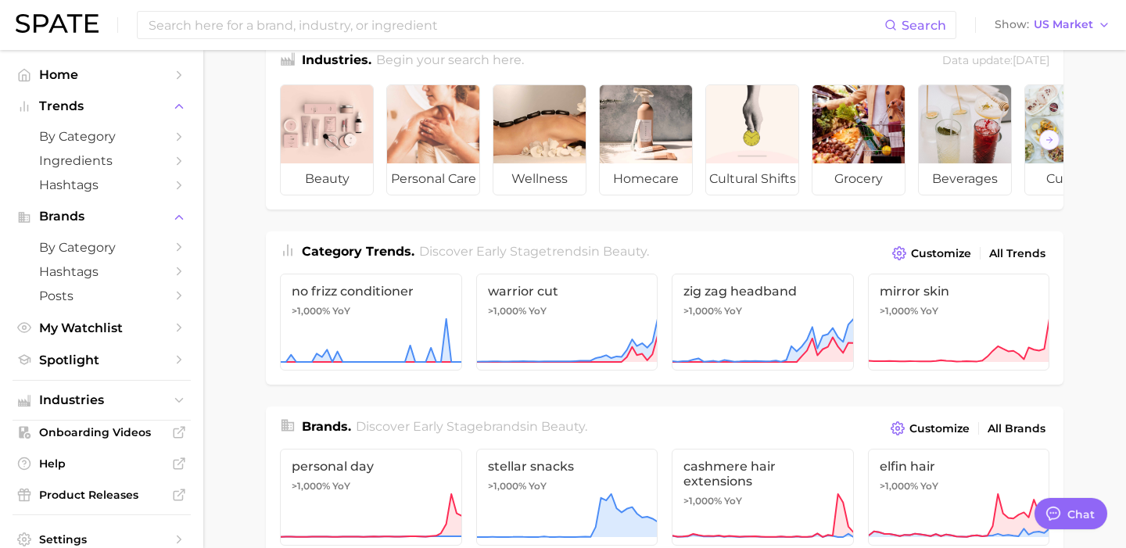
scroll to position [18, 0]
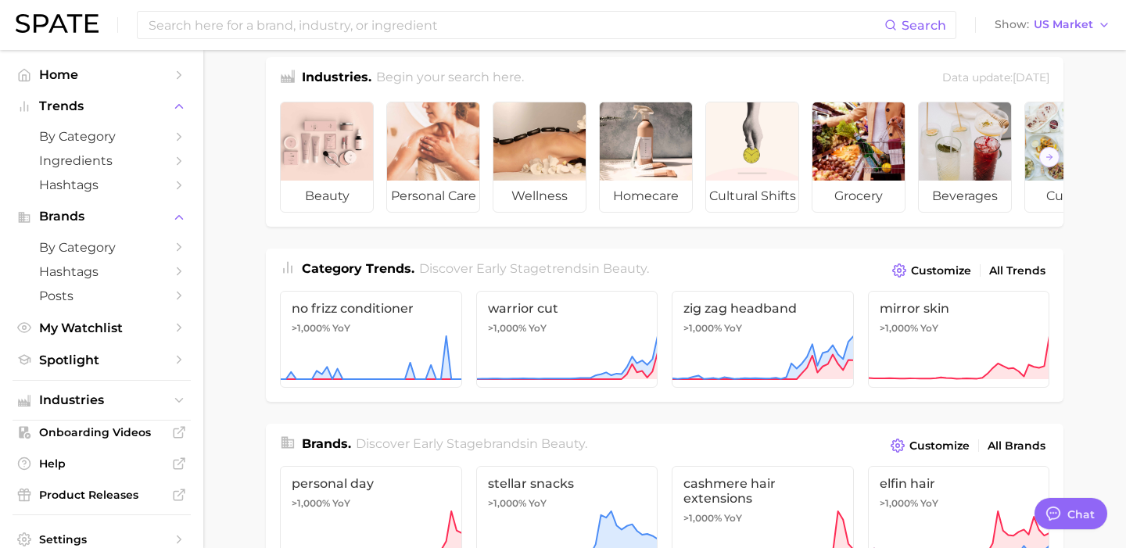
click at [300, 43] on div "Search Show US Market" at bounding box center [563, 25] width 1094 height 50
click at [300, 32] on input at bounding box center [515, 25] width 737 height 27
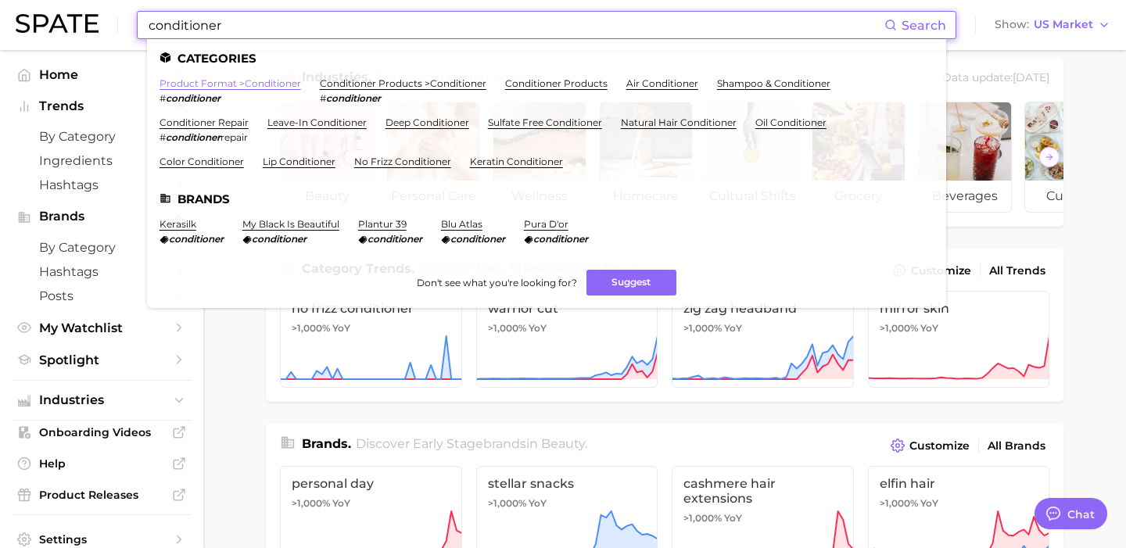
type input "conditioner"
click at [253, 83] on link "product format > conditioner" at bounding box center [229, 83] width 141 height 12
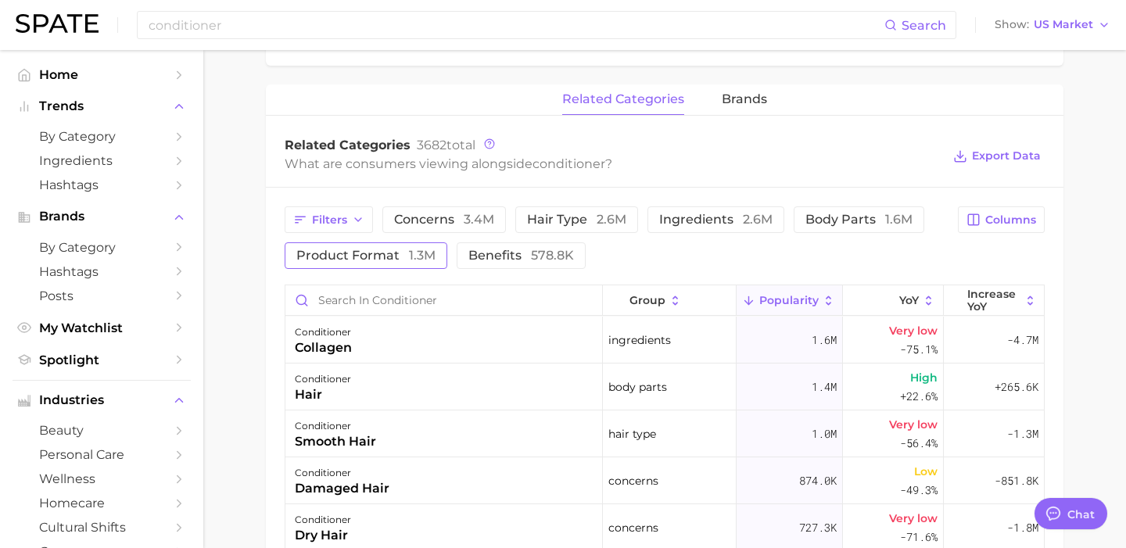
scroll to position [693, 0]
click at [374, 258] on span "product format 1.3m" at bounding box center [365, 255] width 139 height 13
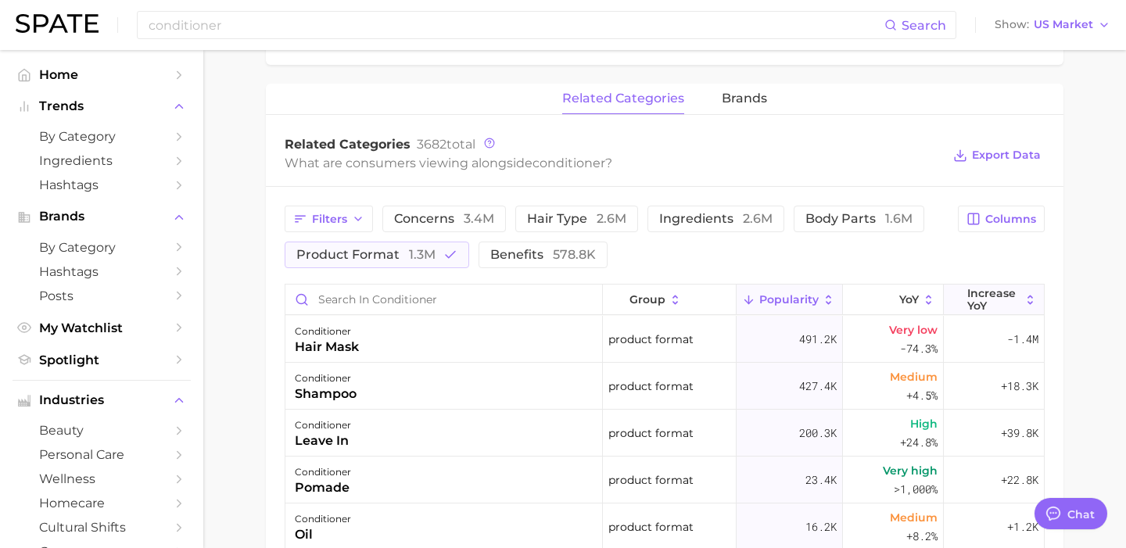
click at [998, 313] on button "Increase YoY" at bounding box center [993, 300] width 100 height 30
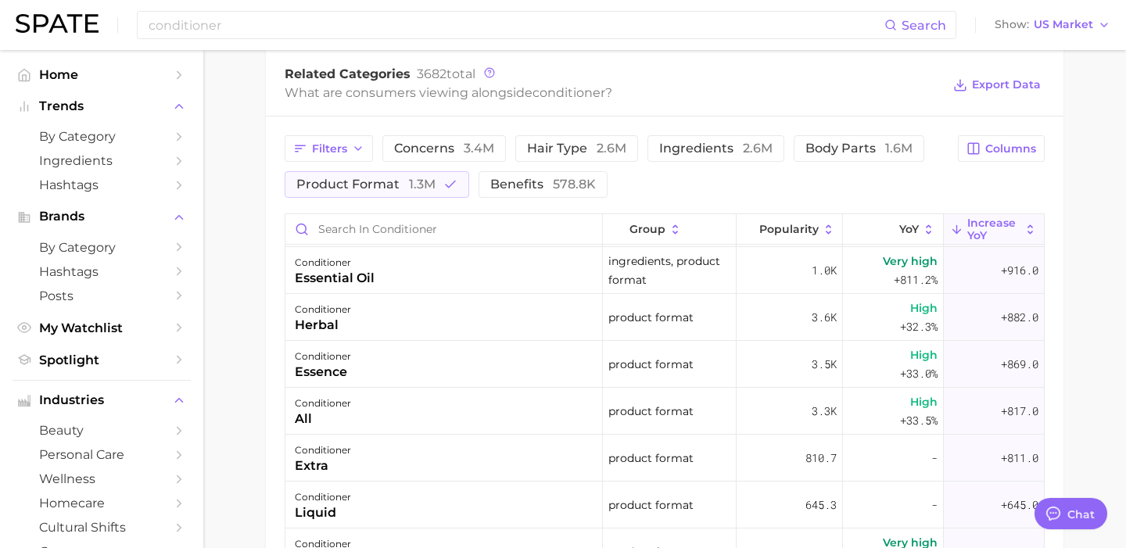
scroll to position [764, 0]
click at [392, 195] on button "product format 1.3m" at bounding box center [377, 183] width 184 height 27
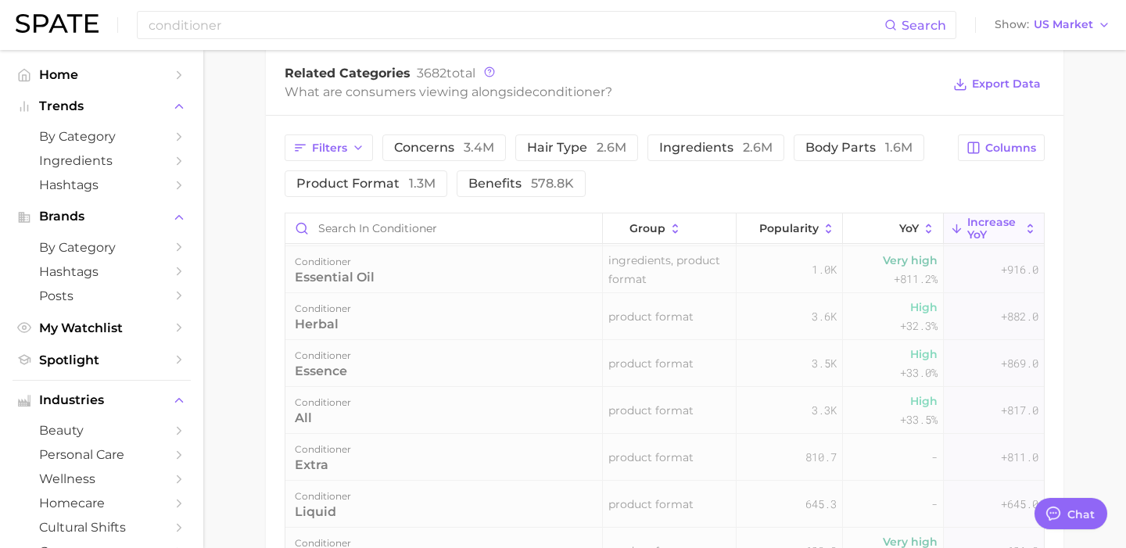
scroll to position [0, 0]
click at [367, 148] on button "Filters" at bounding box center [329, 147] width 88 height 27
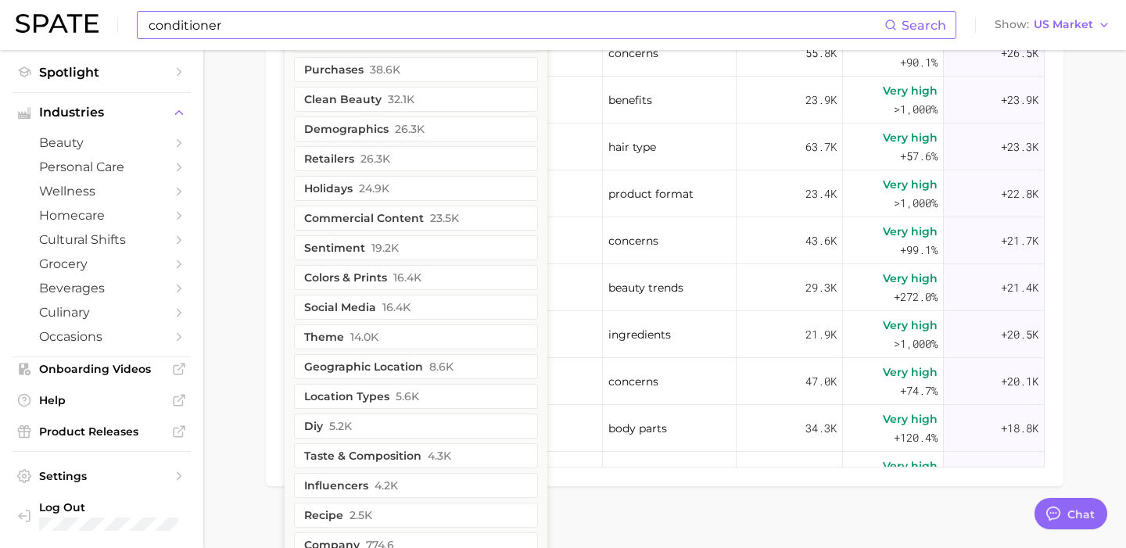
scroll to position [954, 0]
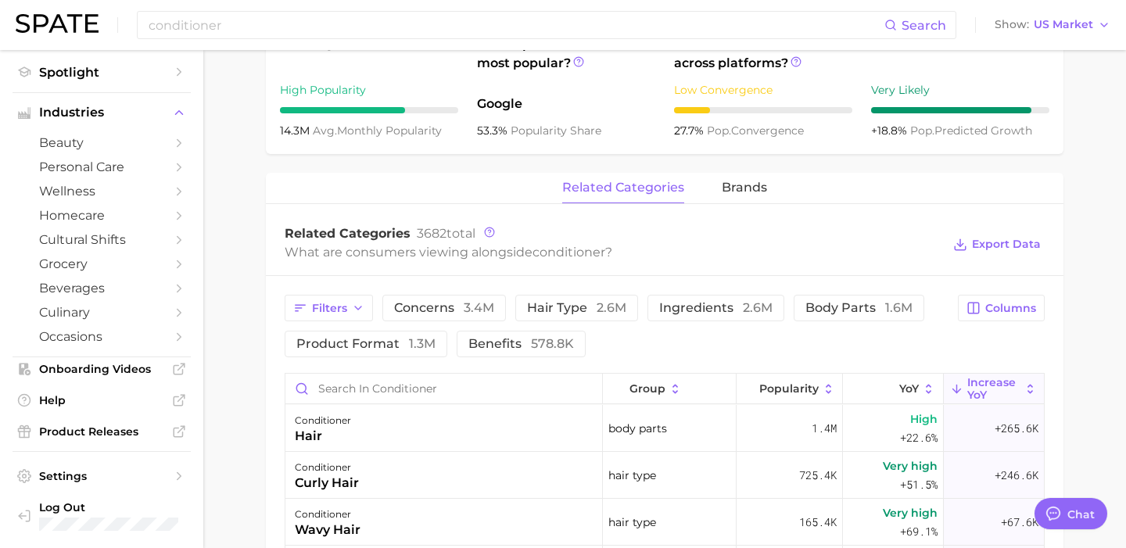
scroll to position [608, 0]
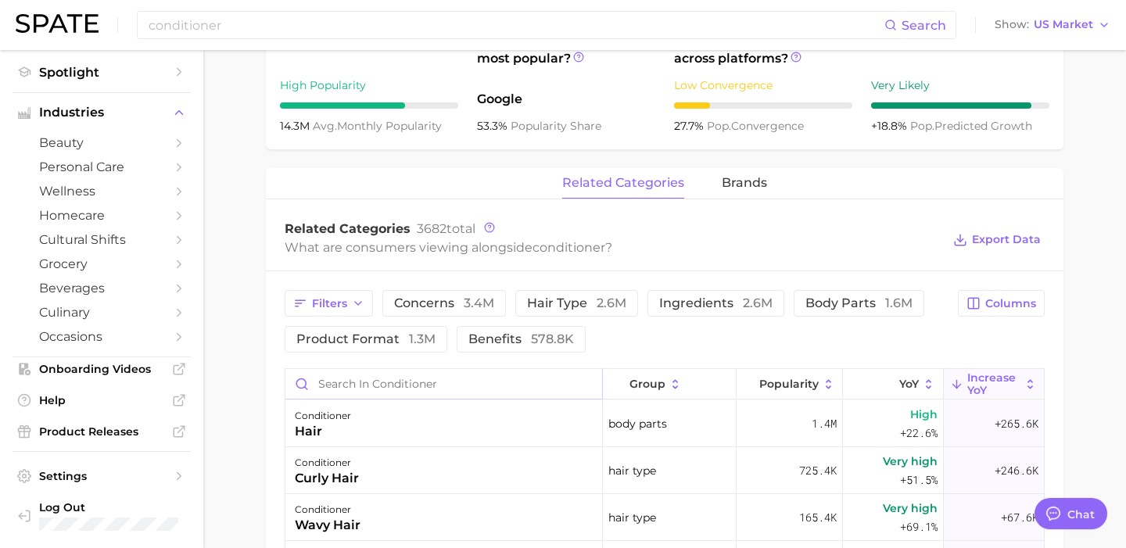
click at [553, 387] on input "Search in conditioner" at bounding box center [443, 384] width 317 height 30
type input "it's a ten"
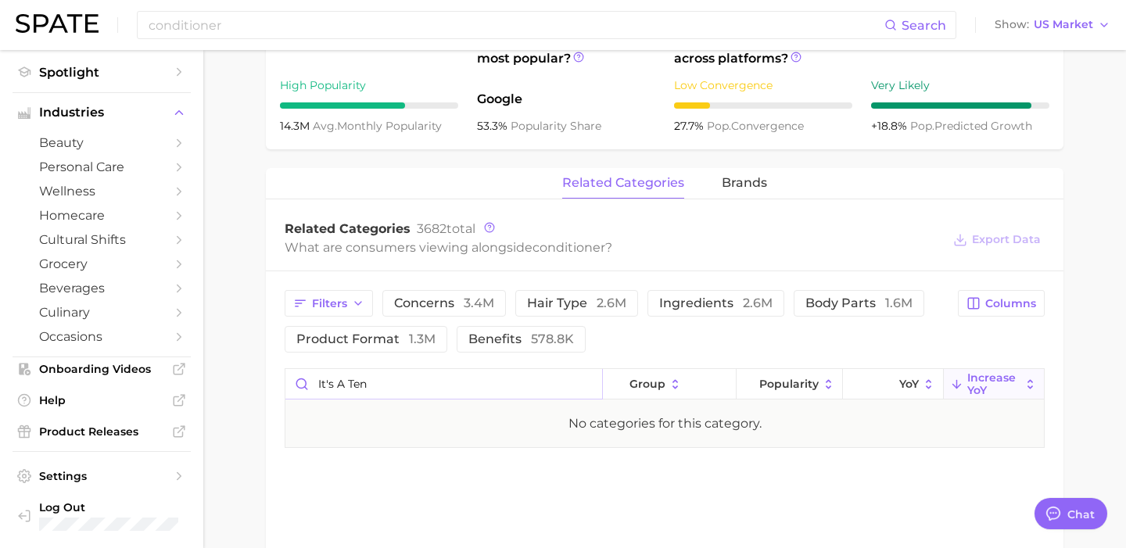
scroll to position [615, 0]
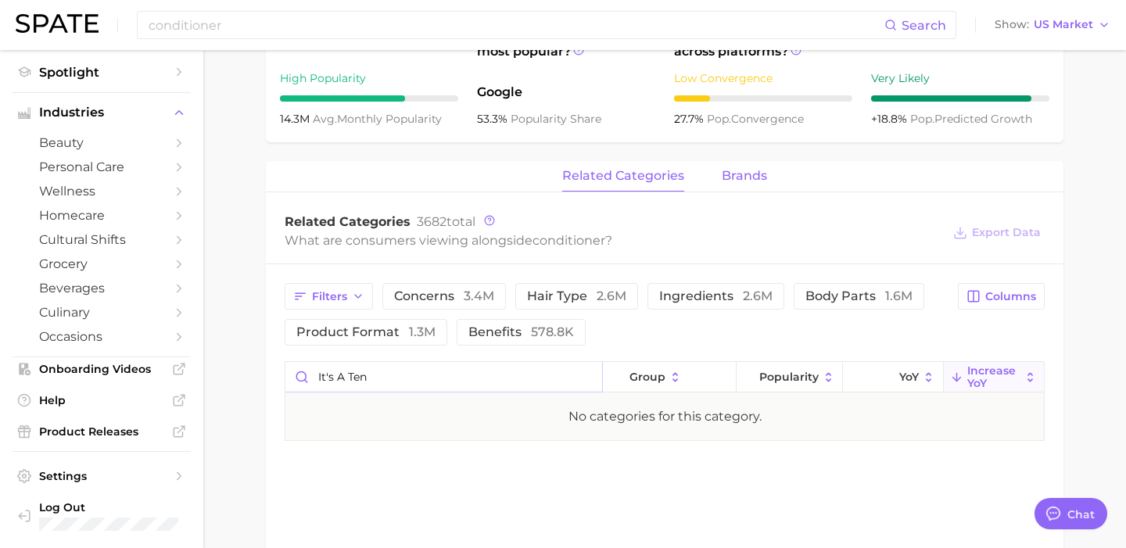
click at [757, 166] on button "brands" at bounding box center [743, 176] width 45 height 30
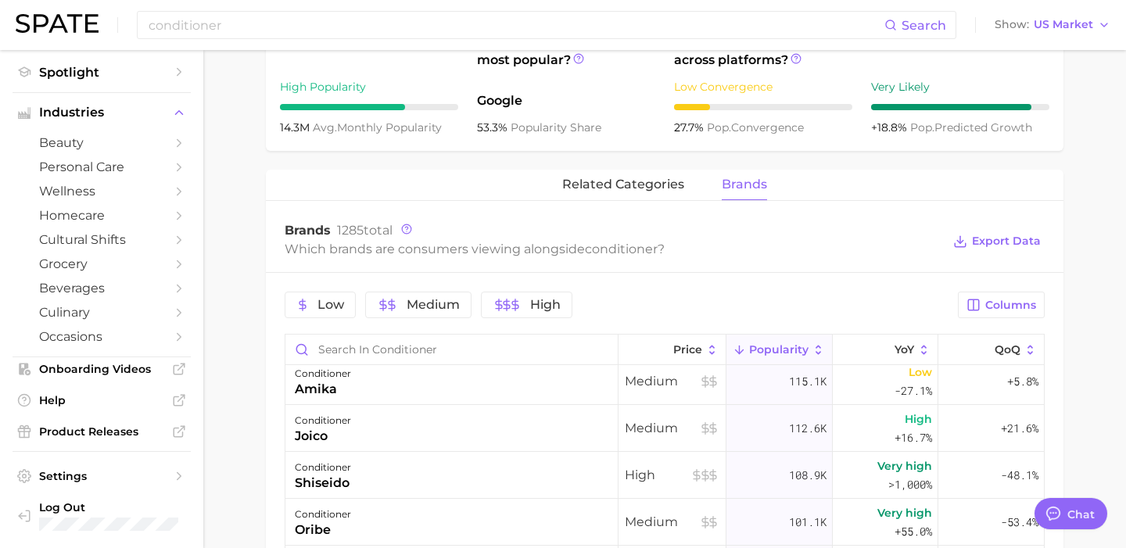
scroll to position [603, 0]
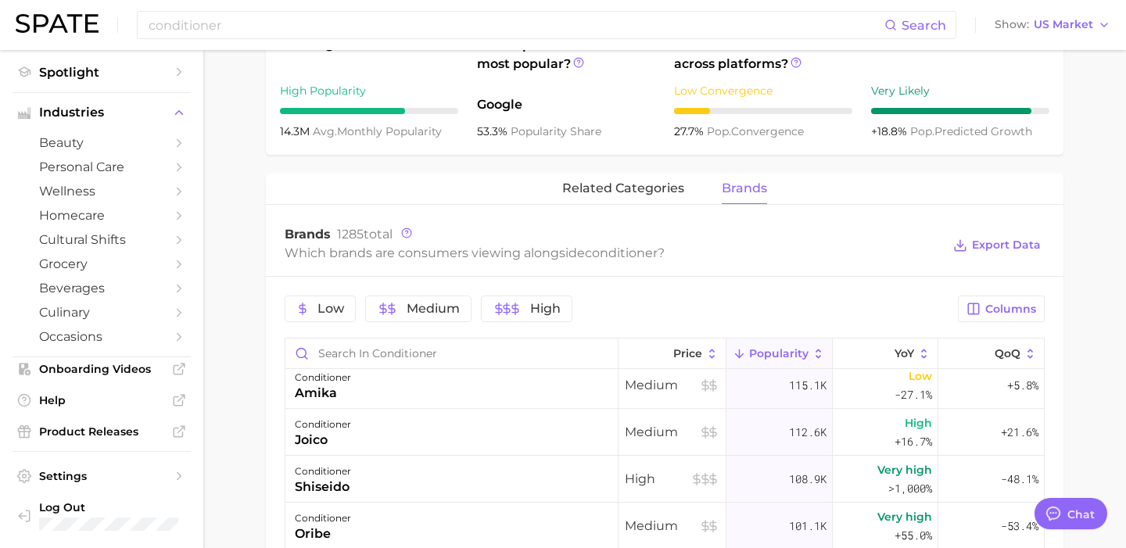
click at [747, 178] on button "brands" at bounding box center [743, 189] width 45 height 30
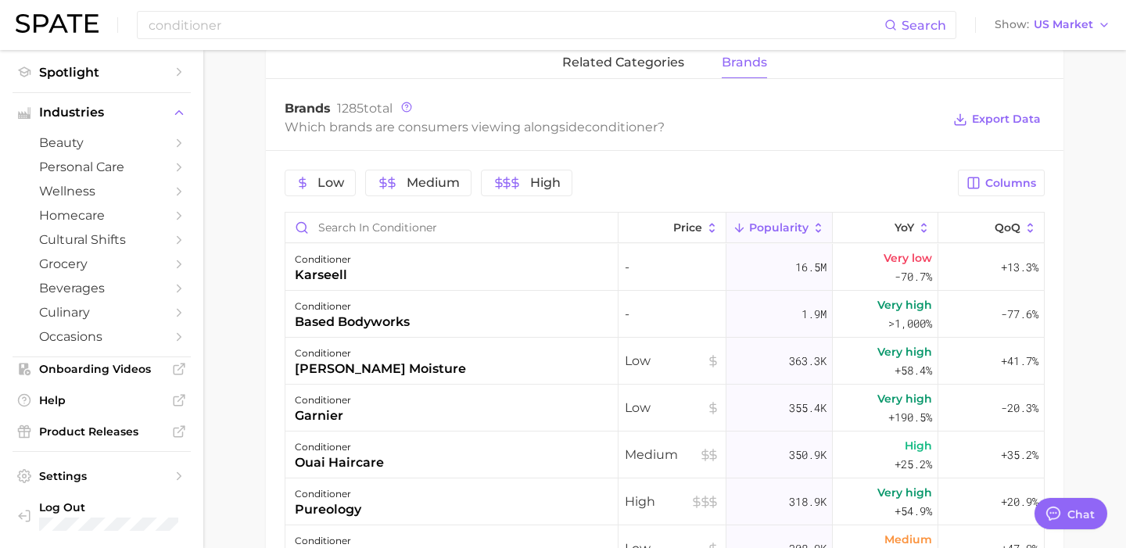
scroll to position [816, 0]
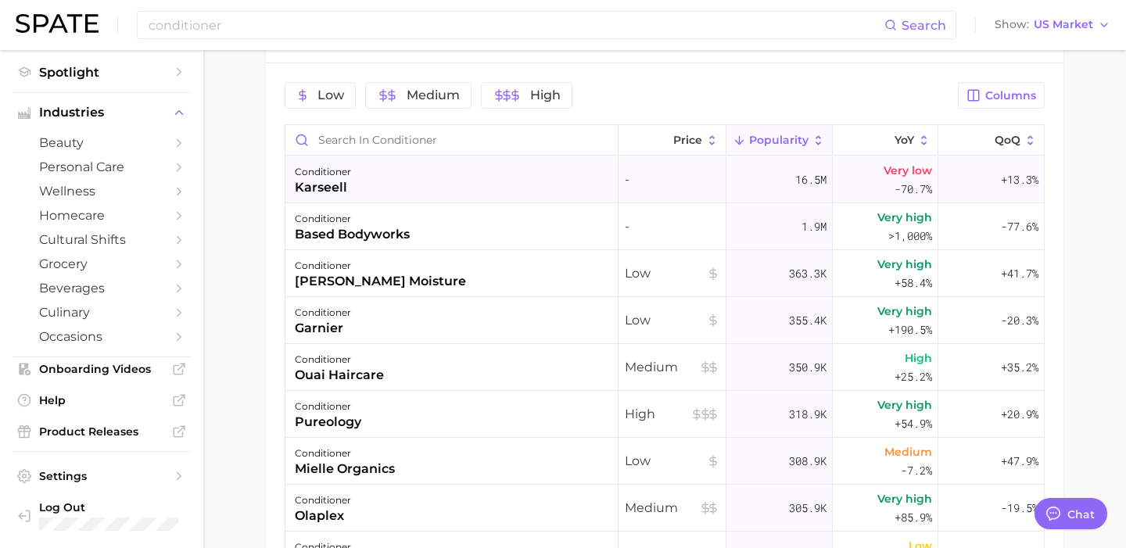
click at [545, 174] on div "conditioner karseell" at bounding box center [451, 179] width 333 height 47
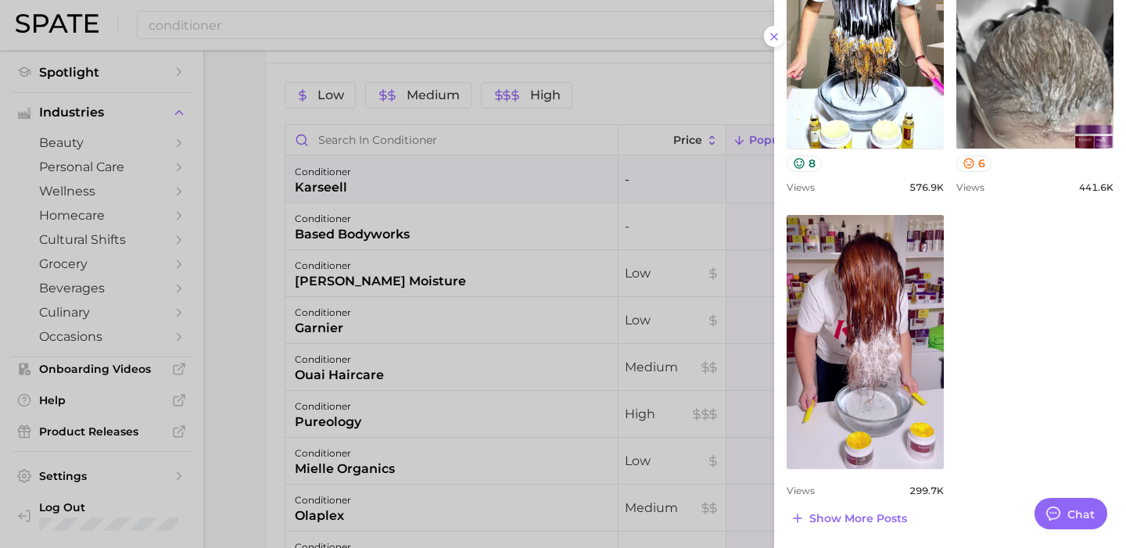
scroll to position [0, 0]
click at [598, 93] on div at bounding box center [563, 274] width 1126 height 548
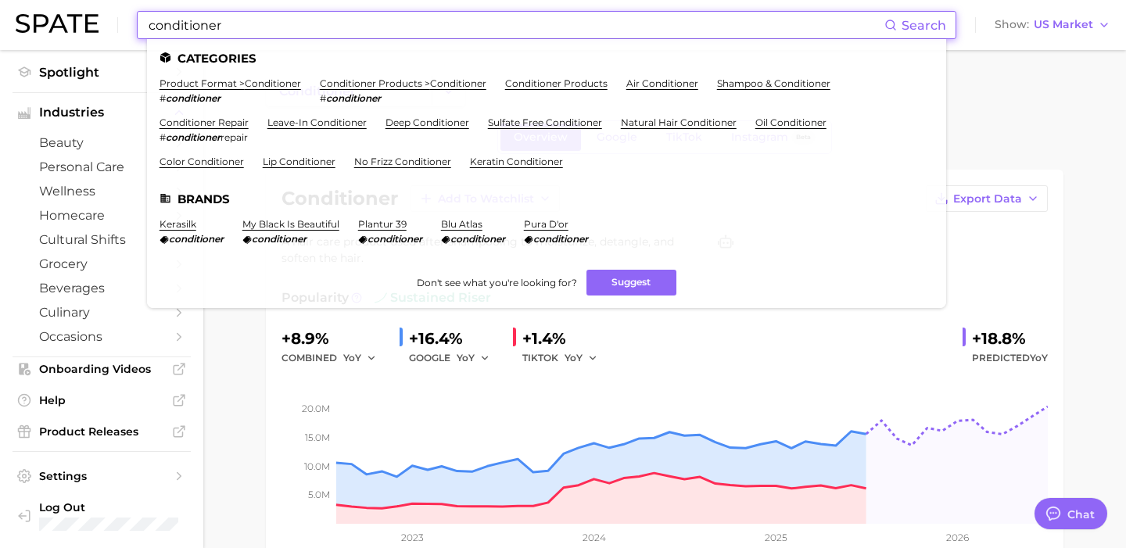
click at [193, 38] on input "conditioner" at bounding box center [515, 25] width 737 height 27
click at [251, 88] on link "product format > conditioner" at bounding box center [229, 83] width 141 height 12
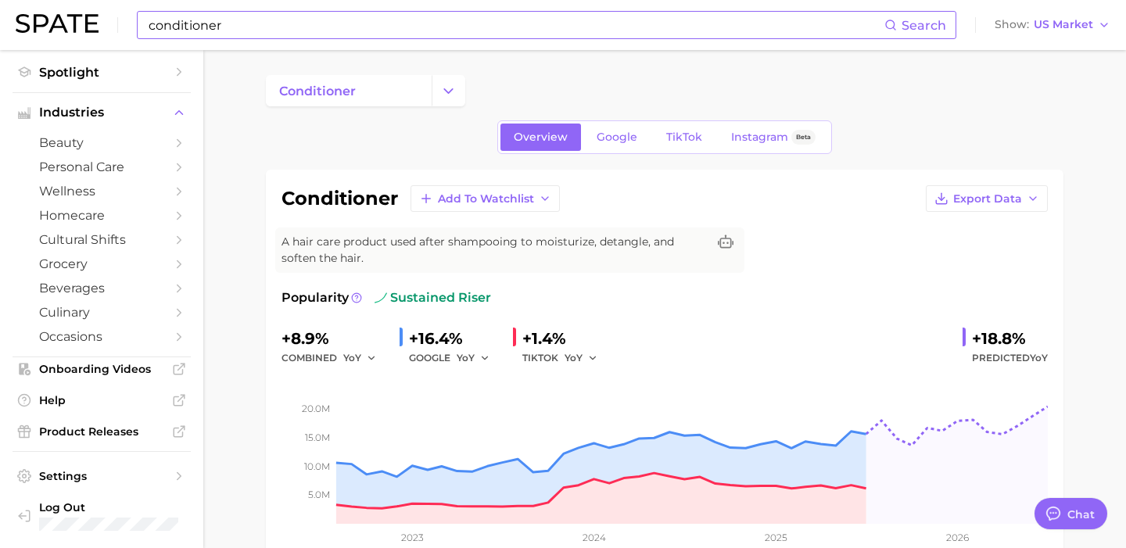
click at [67, 27] on img at bounding box center [57, 23] width 83 height 19
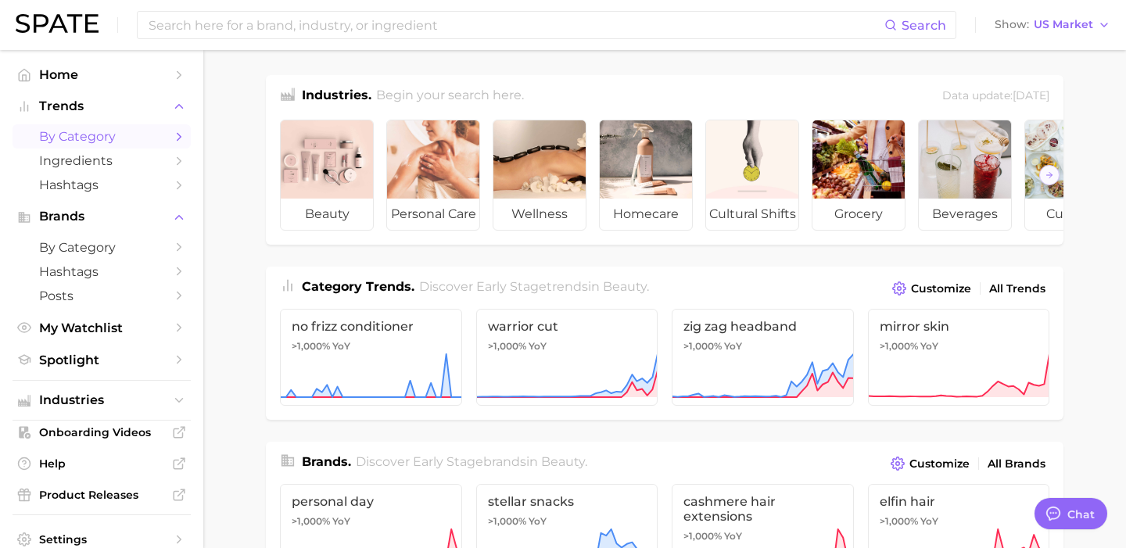
click at [123, 142] on span "by Category" at bounding box center [101, 136] width 125 height 15
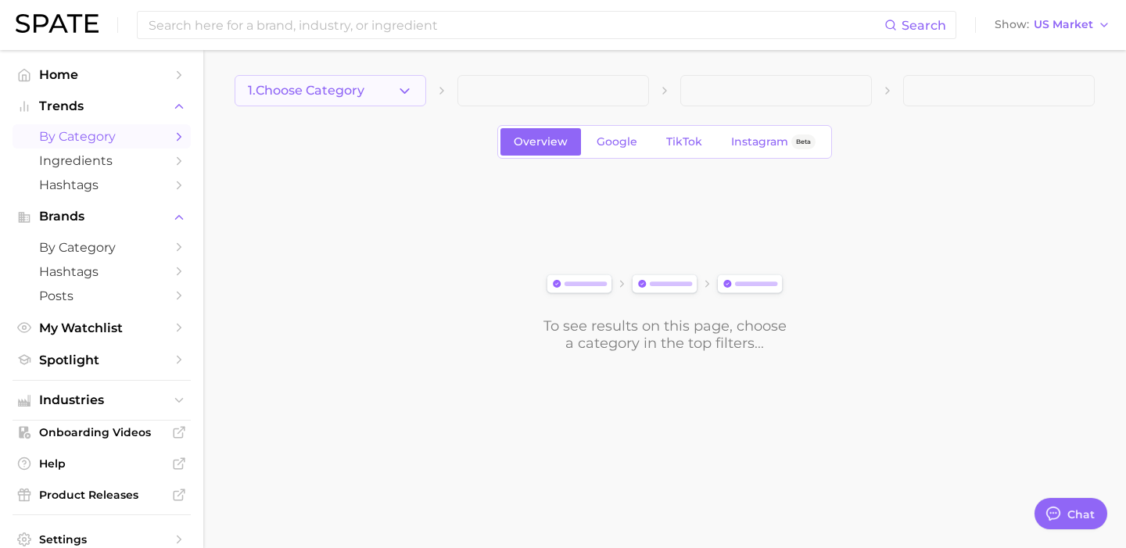
click at [356, 98] on button "1. Choose Category" at bounding box center [329, 90] width 191 height 31
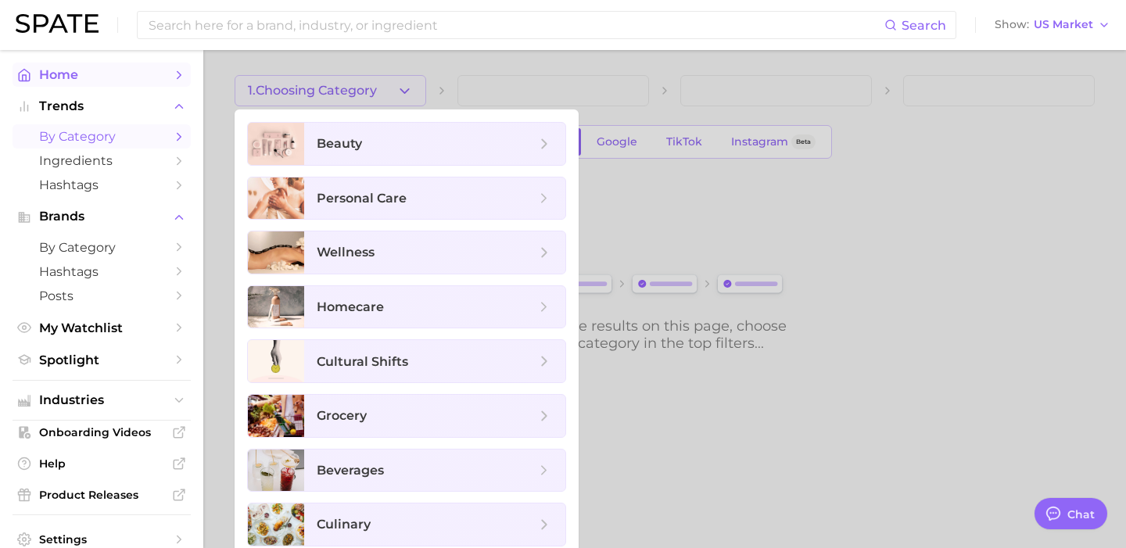
click at [132, 76] on span "Home" at bounding box center [101, 74] width 125 height 15
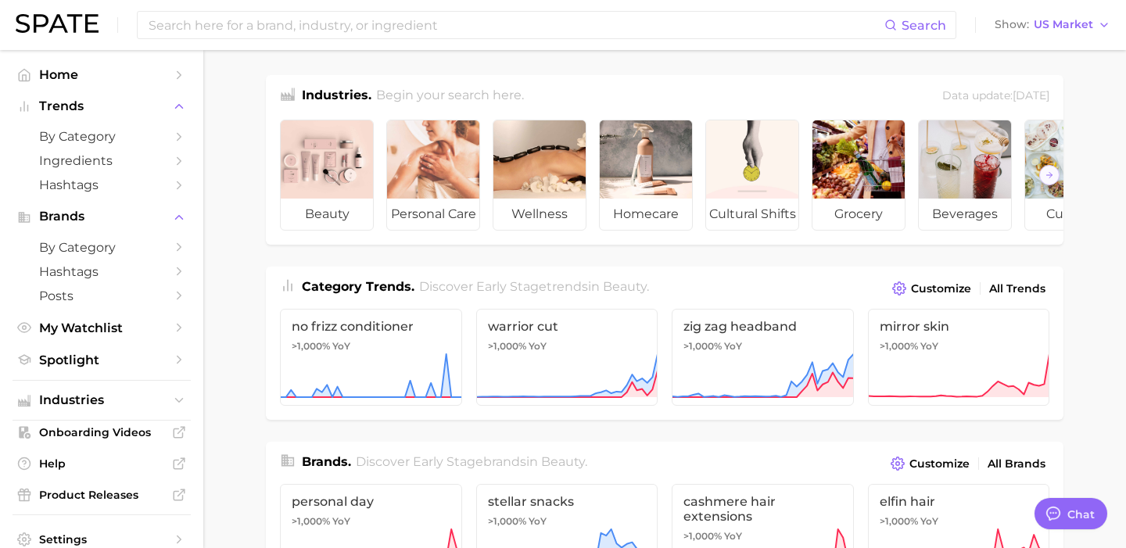
click at [189, 39] on div "Search Show US Market" at bounding box center [563, 25] width 1094 height 50
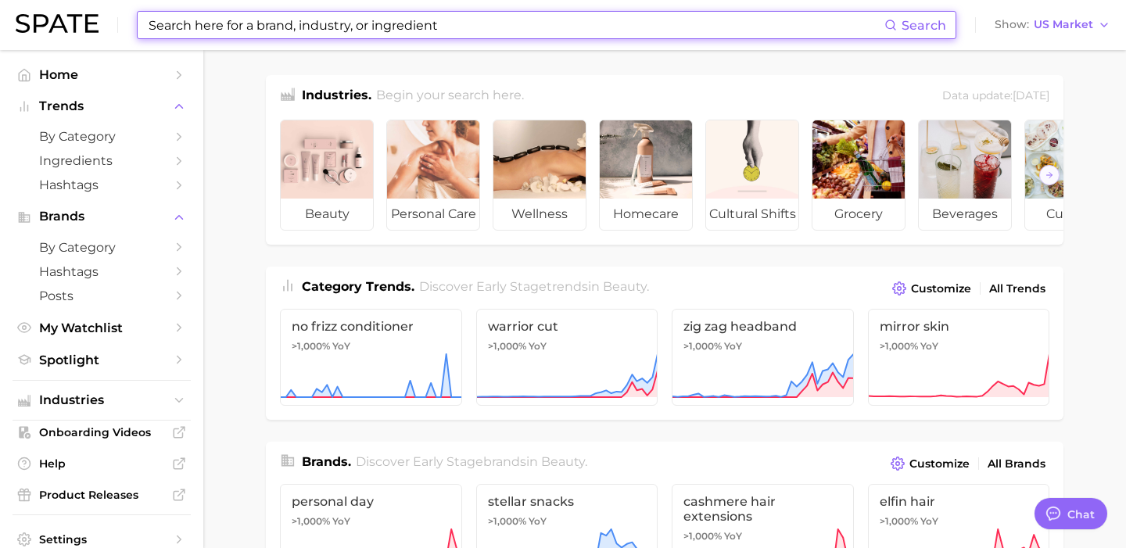
click at [199, 19] on input at bounding box center [515, 25] width 737 height 27
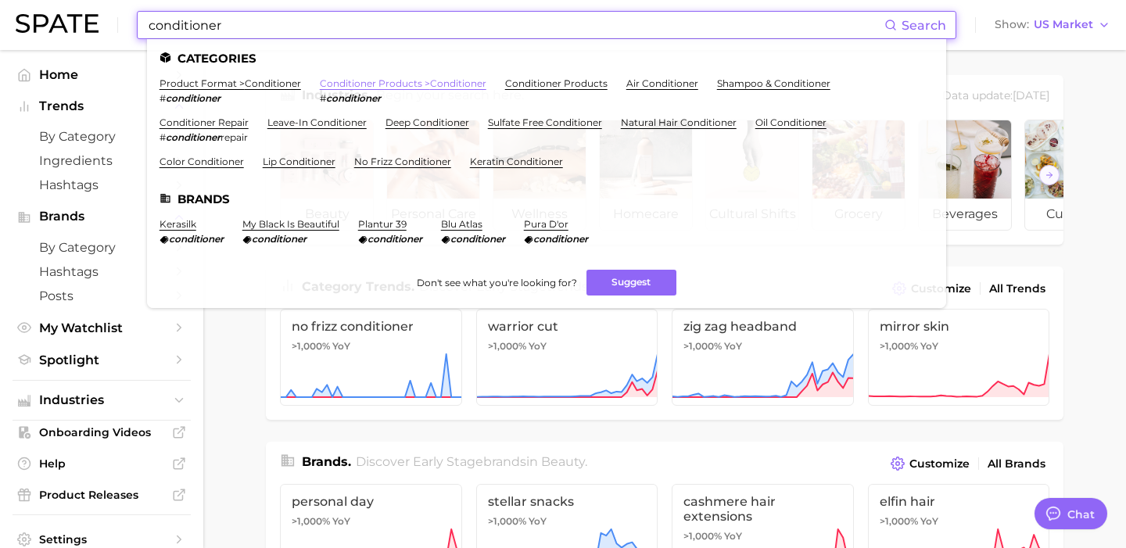
type input "conditioner"
click at [404, 82] on link "conditioner products > conditioner" at bounding box center [403, 83] width 166 height 12
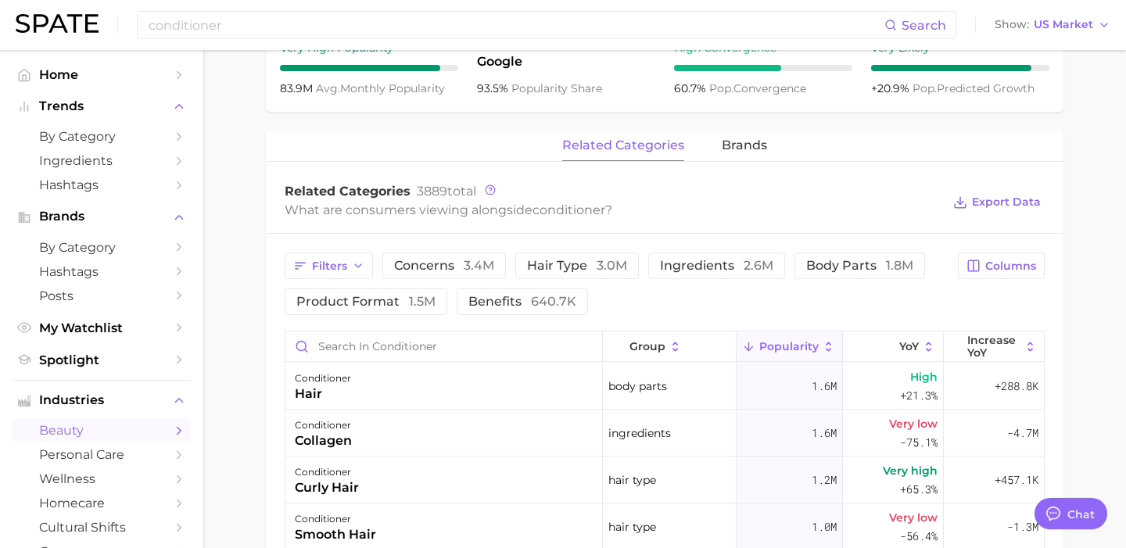
scroll to position [650, 0]
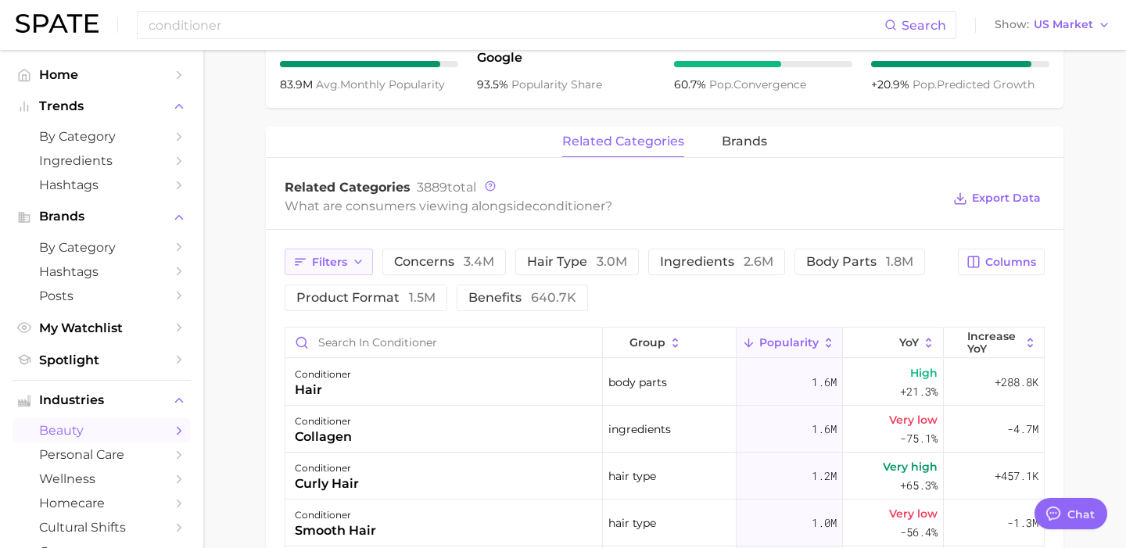
click at [334, 257] on span "Filters" at bounding box center [329, 262] width 35 height 13
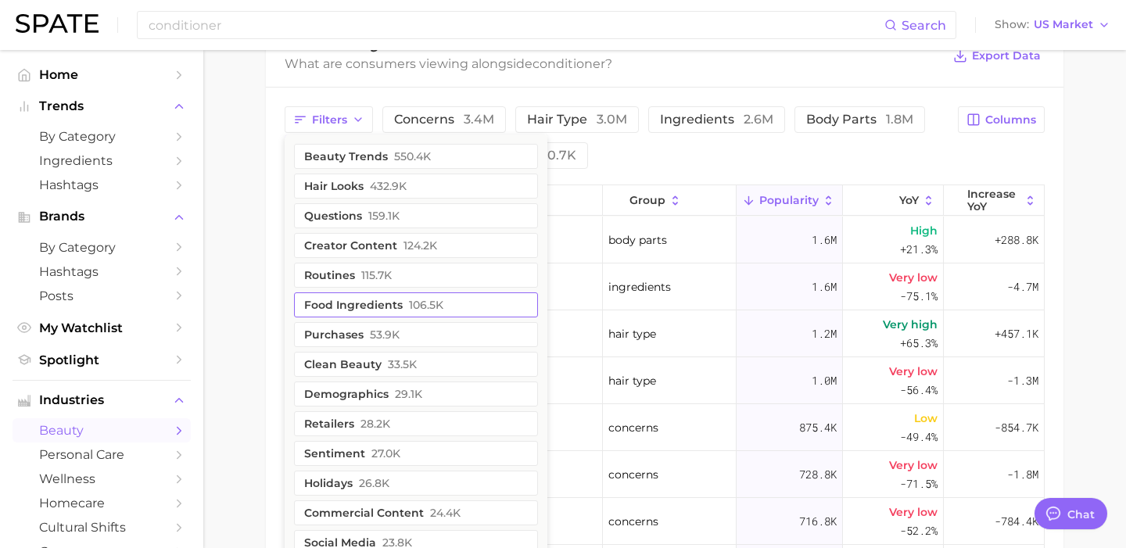
scroll to position [787, 0]
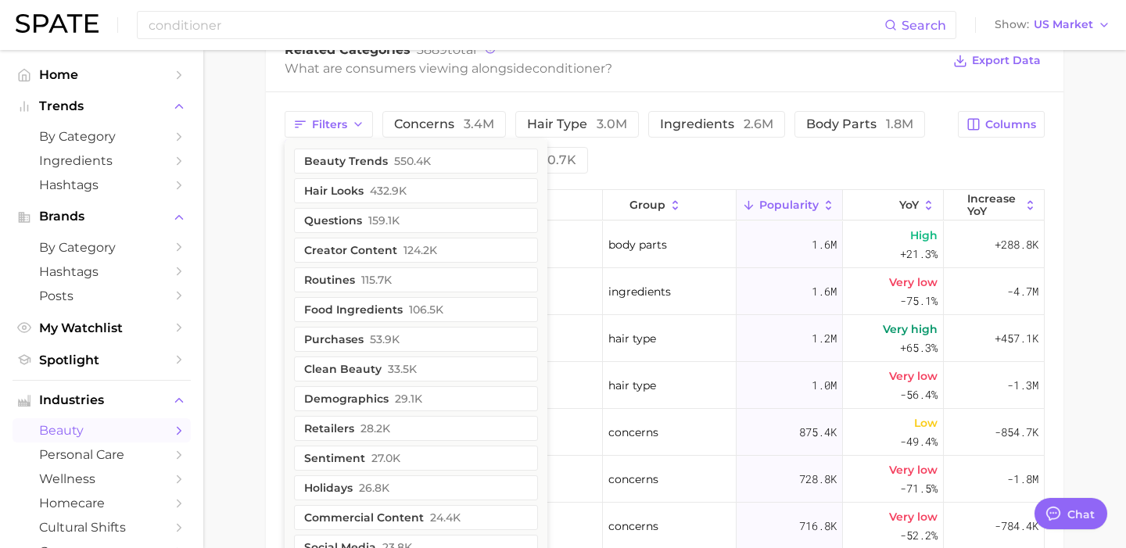
click at [252, 302] on main "1. hair 2. hair care products 3. conditioner products 4. conditioner Overview G…" at bounding box center [664, 48] width 922 height 1571
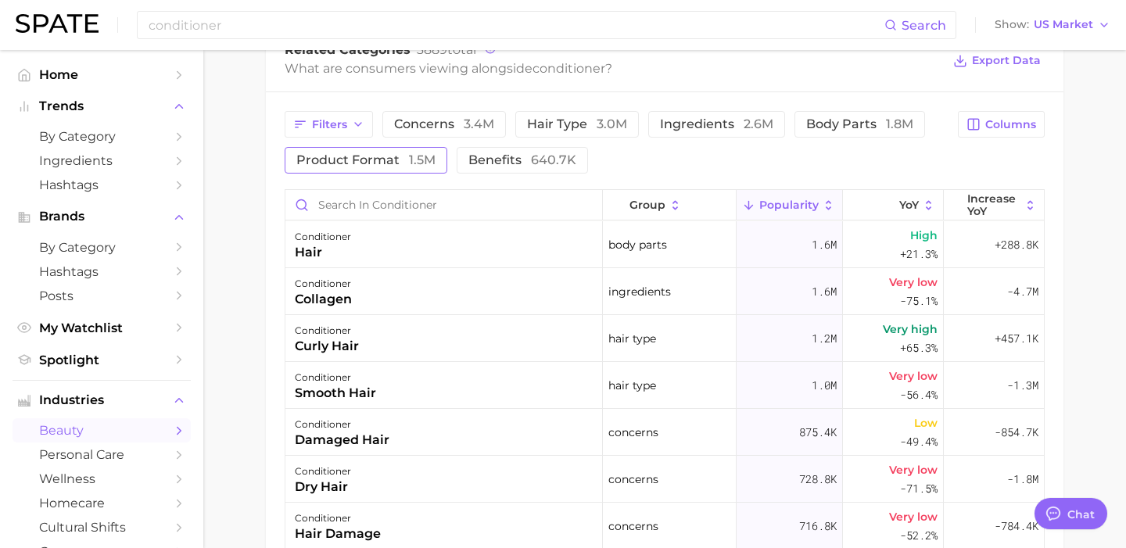
click at [441, 163] on button "product format 1.5m" at bounding box center [366, 160] width 163 height 27
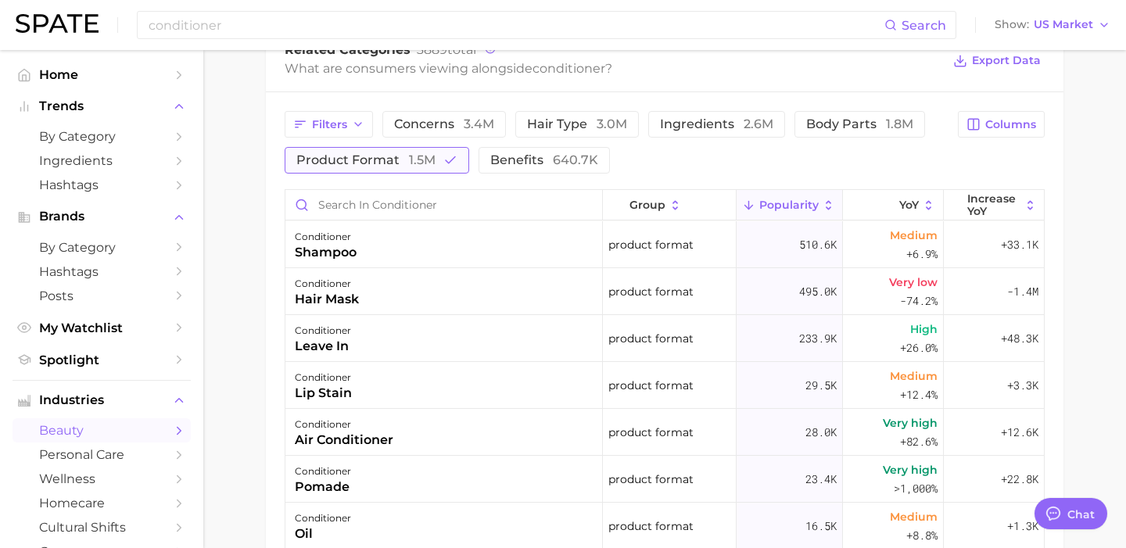
click at [443, 163] on icon "button" at bounding box center [450, 160] width 14 height 14
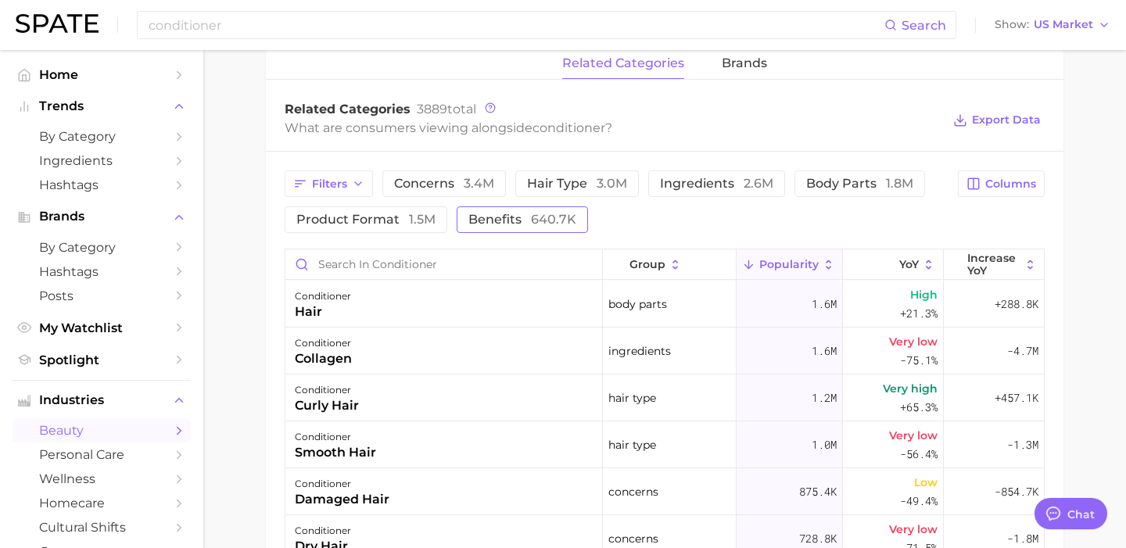
scroll to position [718, 0]
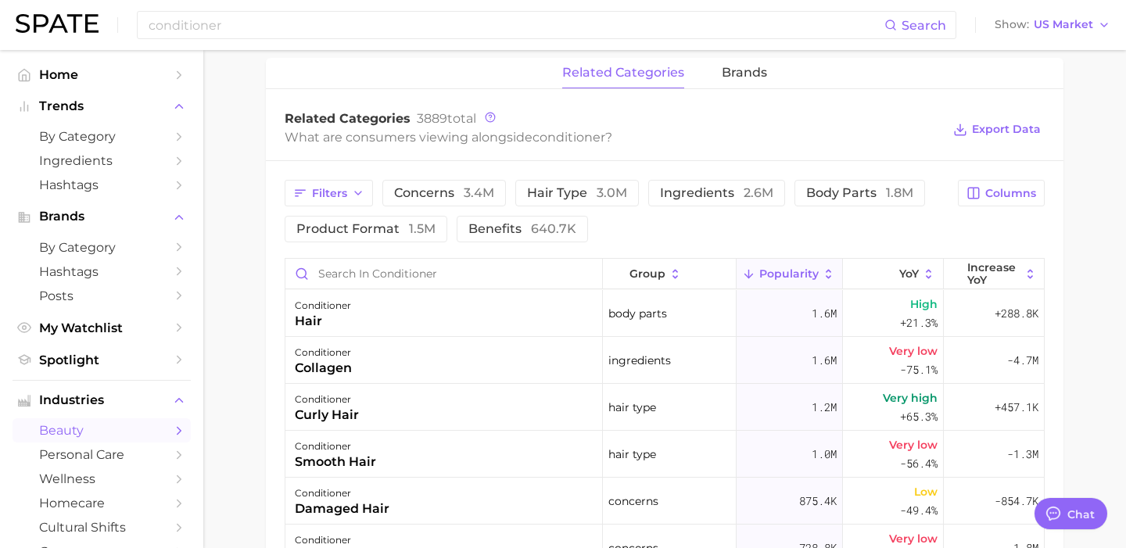
click at [719, 81] on div "related categories brands" at bounding box center [664, 73] width 797 height 31
click at [746, 72] on span "brands" at bounding box center [743, 73] width 45 height 14
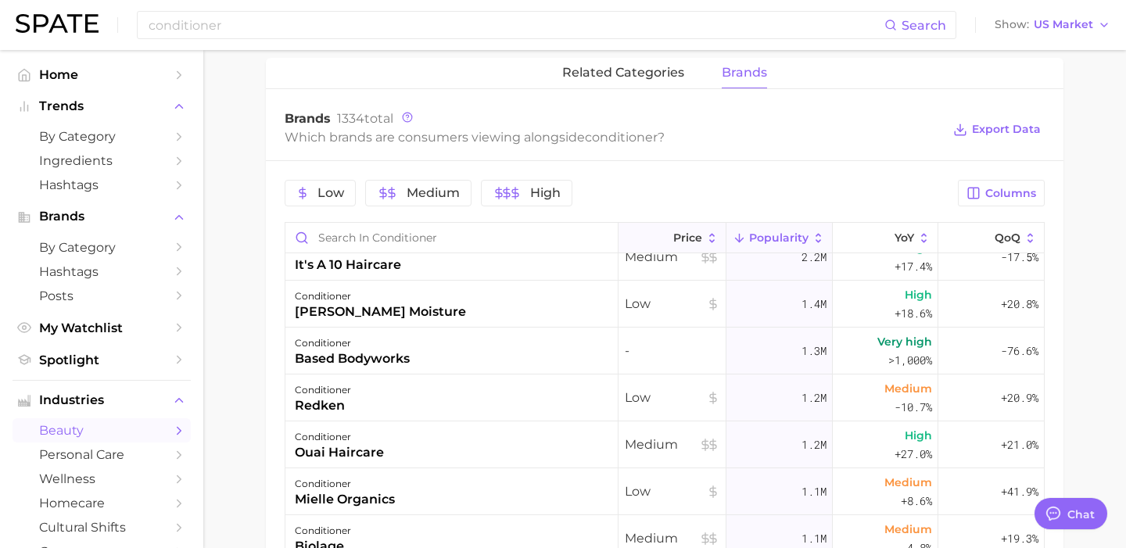
scroll to position [0, 0]
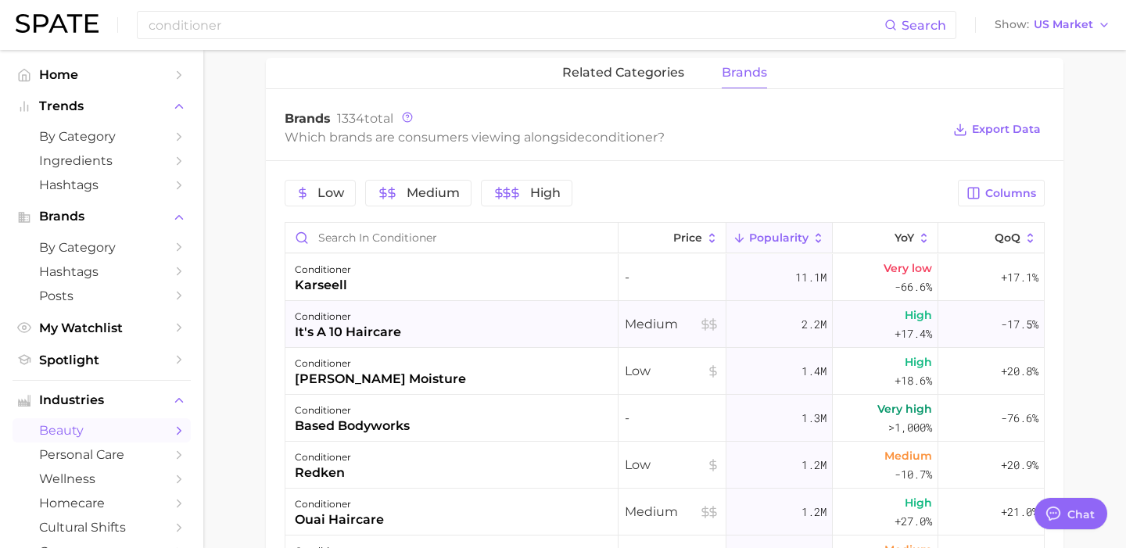
click at [550, 325] on div "conditioner it's a 10 haircare" at bounding box center [451, 324] width 333 height 47
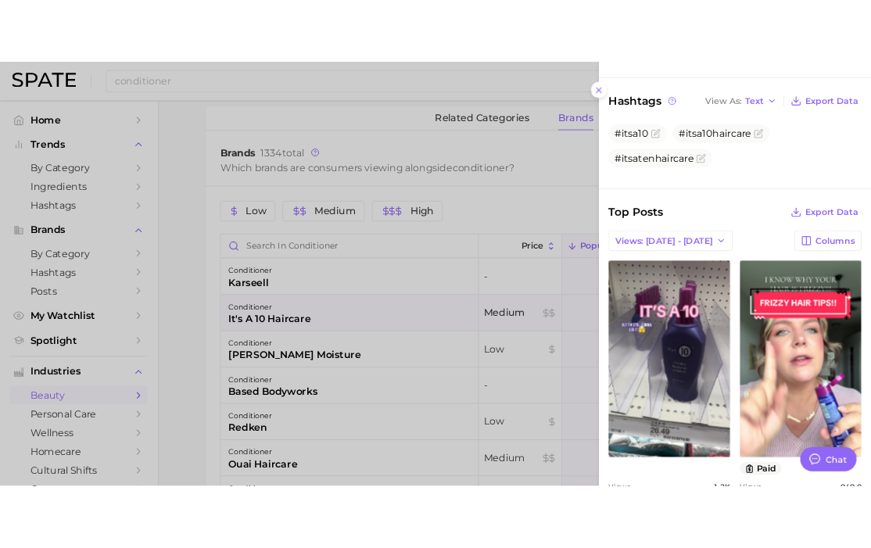
scroll to position [582, 0]
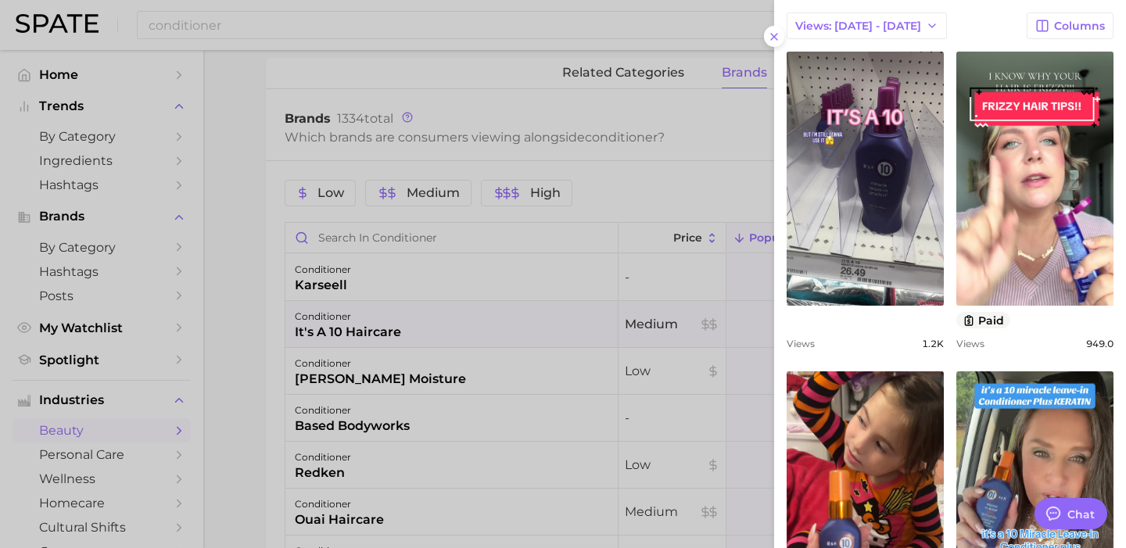
click at [707, 404] on div at bounding box center [563, 274] width 1126 height 548
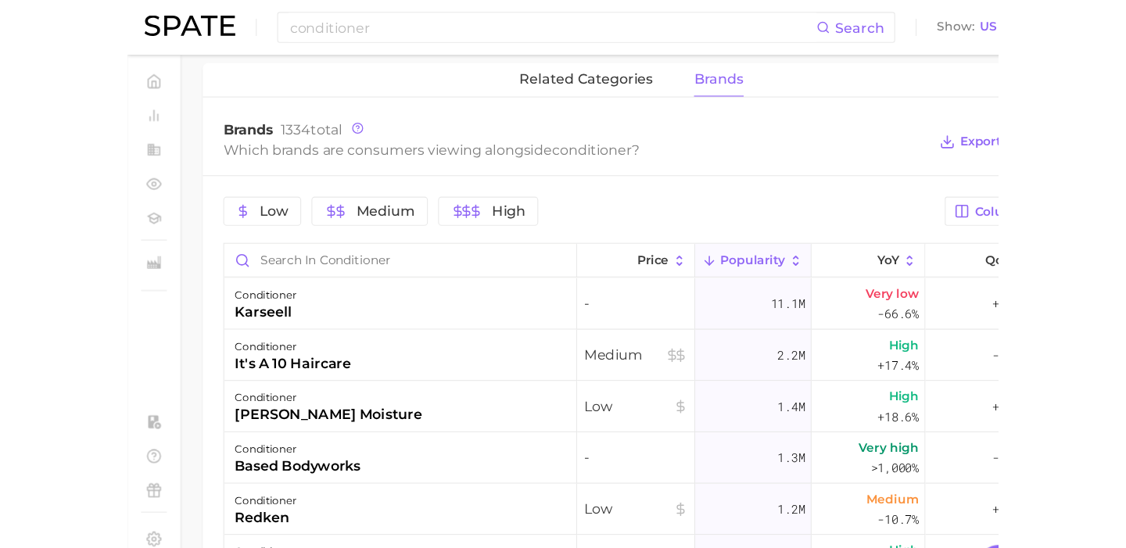
scroll to position [718, 0]
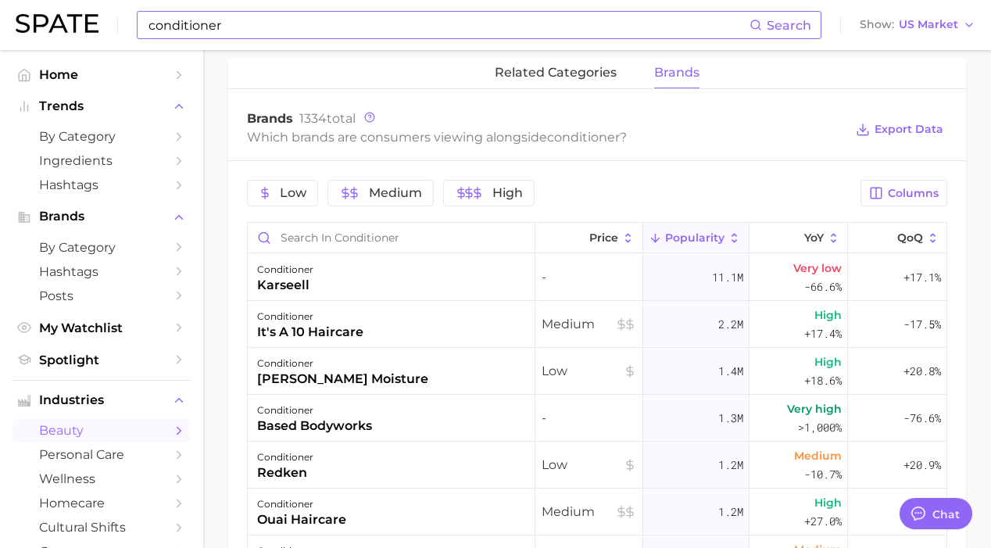
type textarea "x"
